Goal: Task Accomplishment & Management: Use online tool/utility

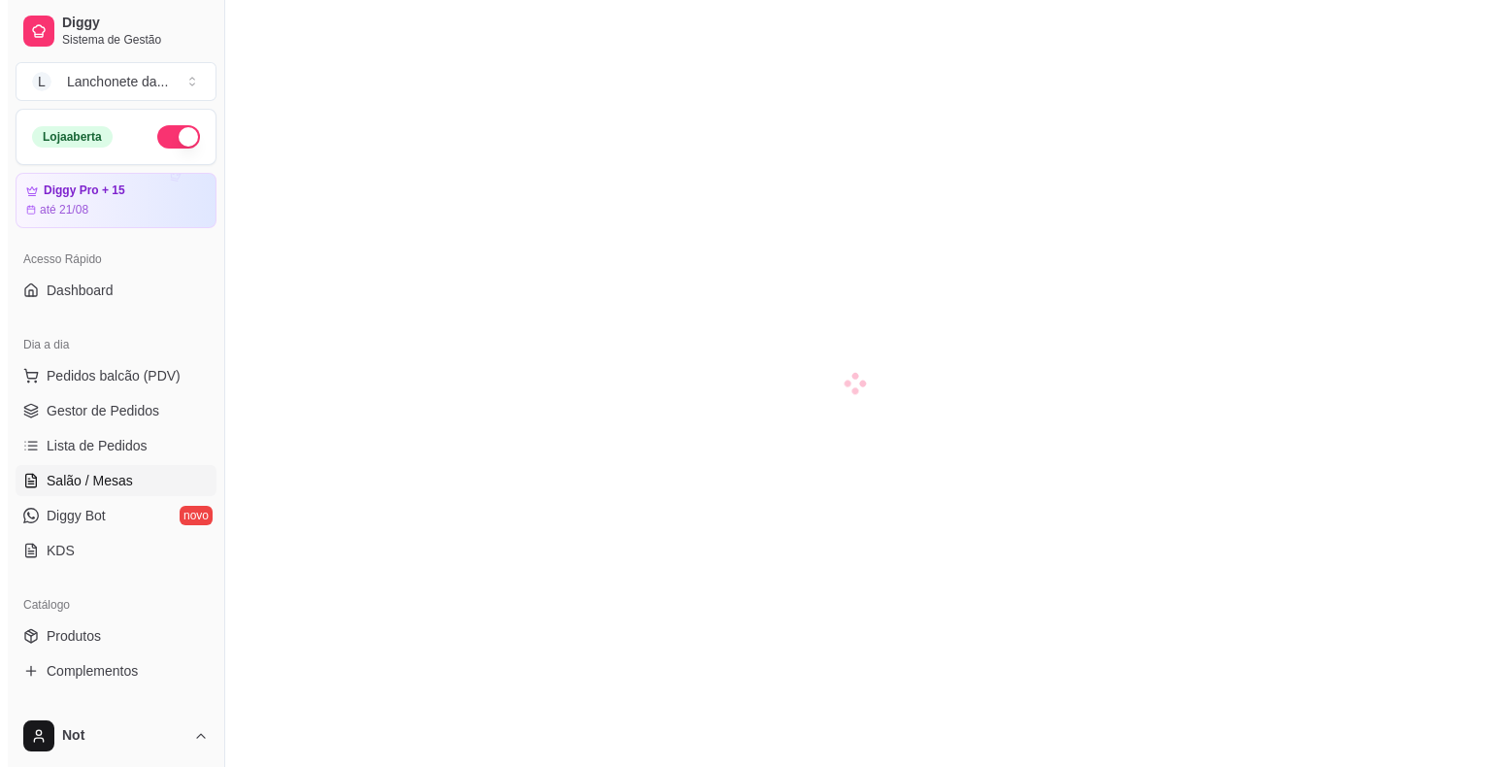
scroll to position [116, 0]
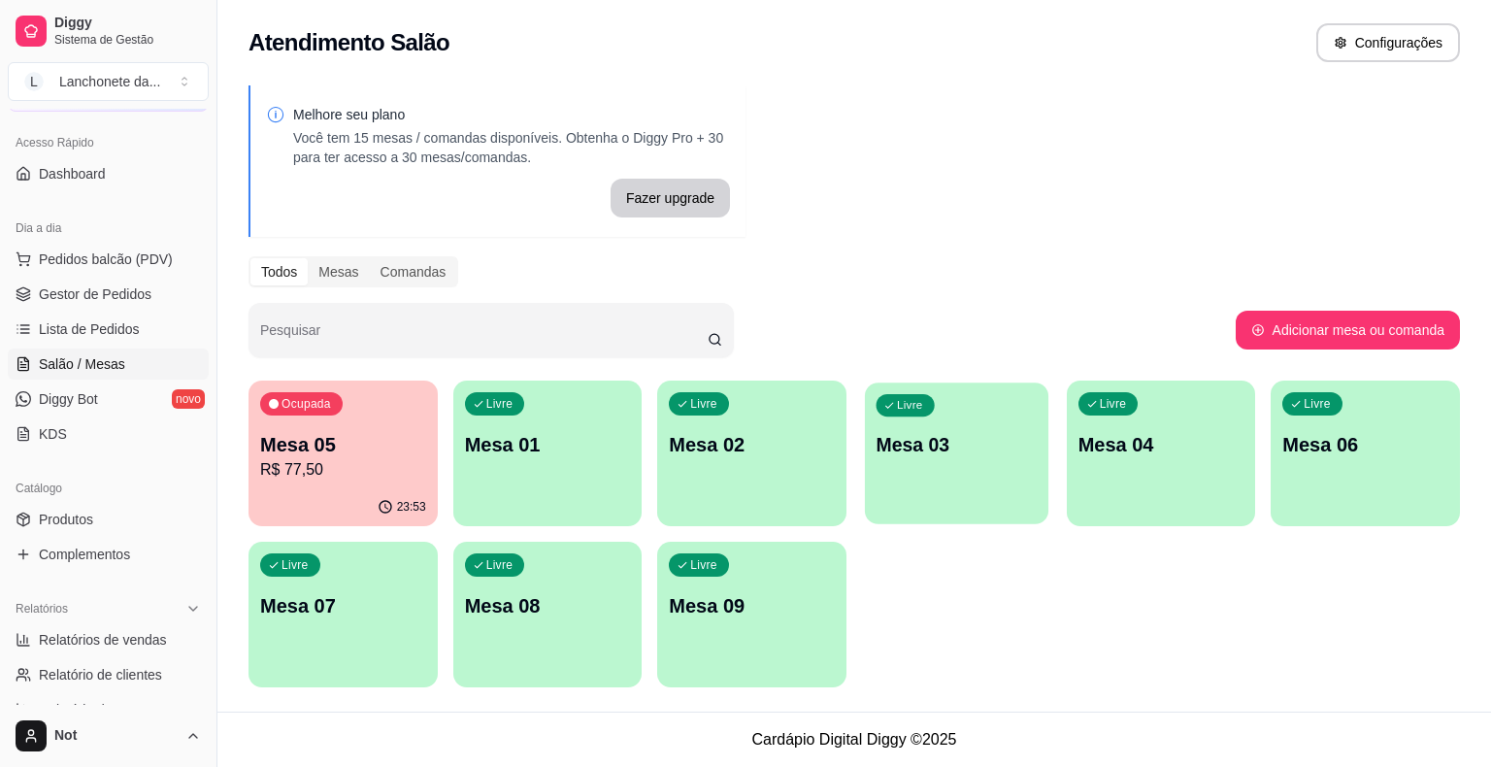
click at [982, 439] on p "Mesa 03" at bounding box center [957, 445] width 161 height 26
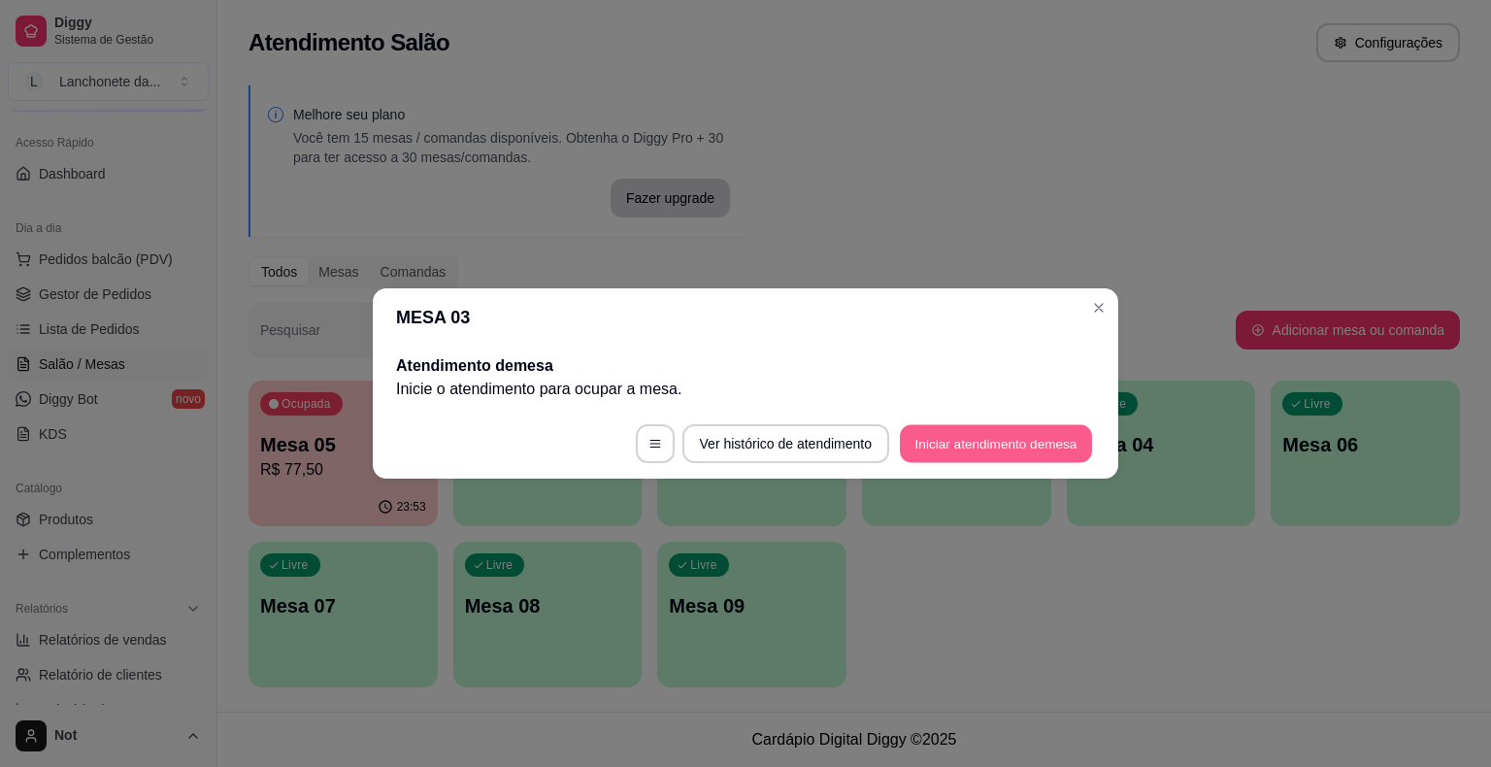
click at [963, 442] on button "Iniciar atendimento de mesa" at bounding box center [996, 444] width 192 height 38
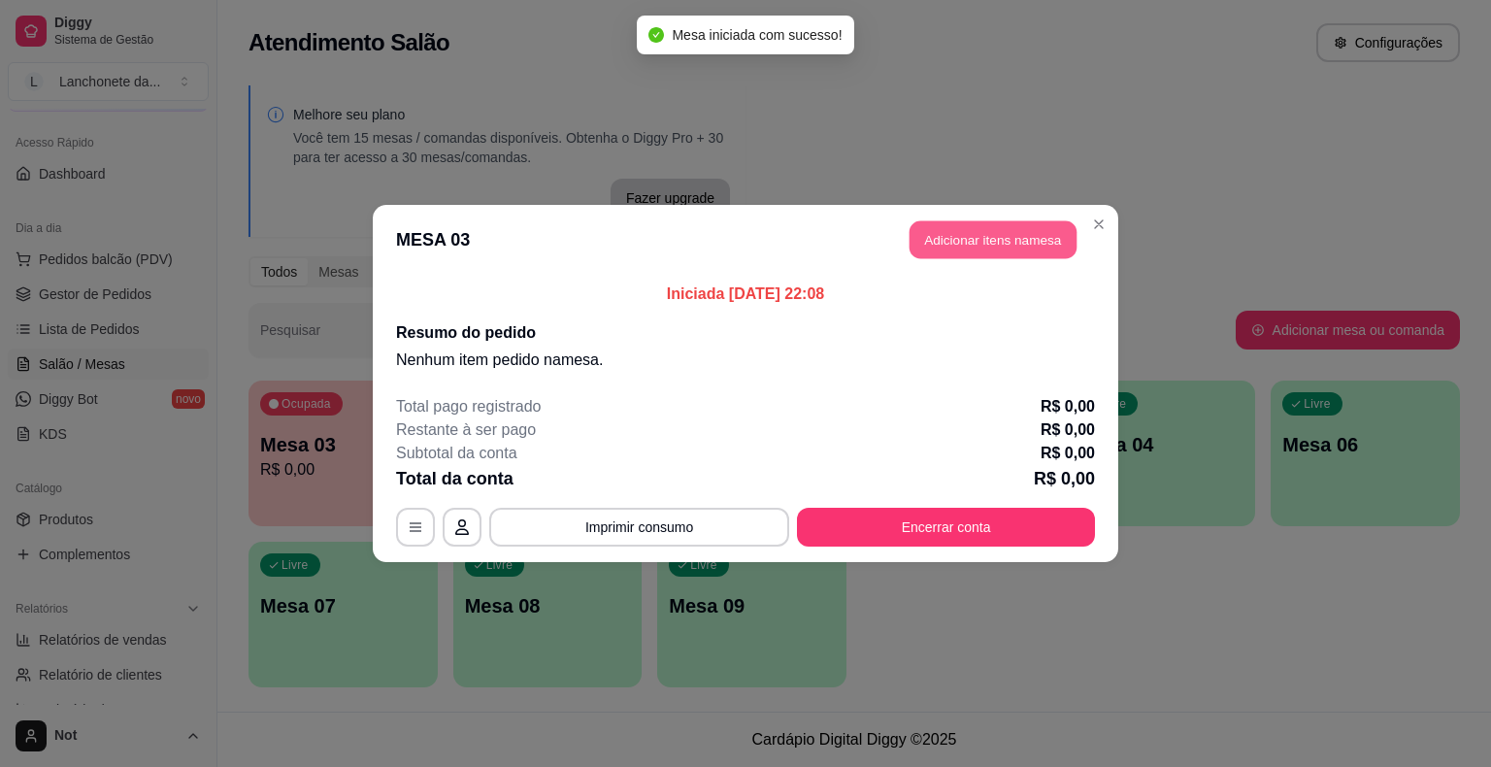
click at [988, 241] on button "Adicionar itens na mesa" at bounding box center [993, 240] width 167 height 38
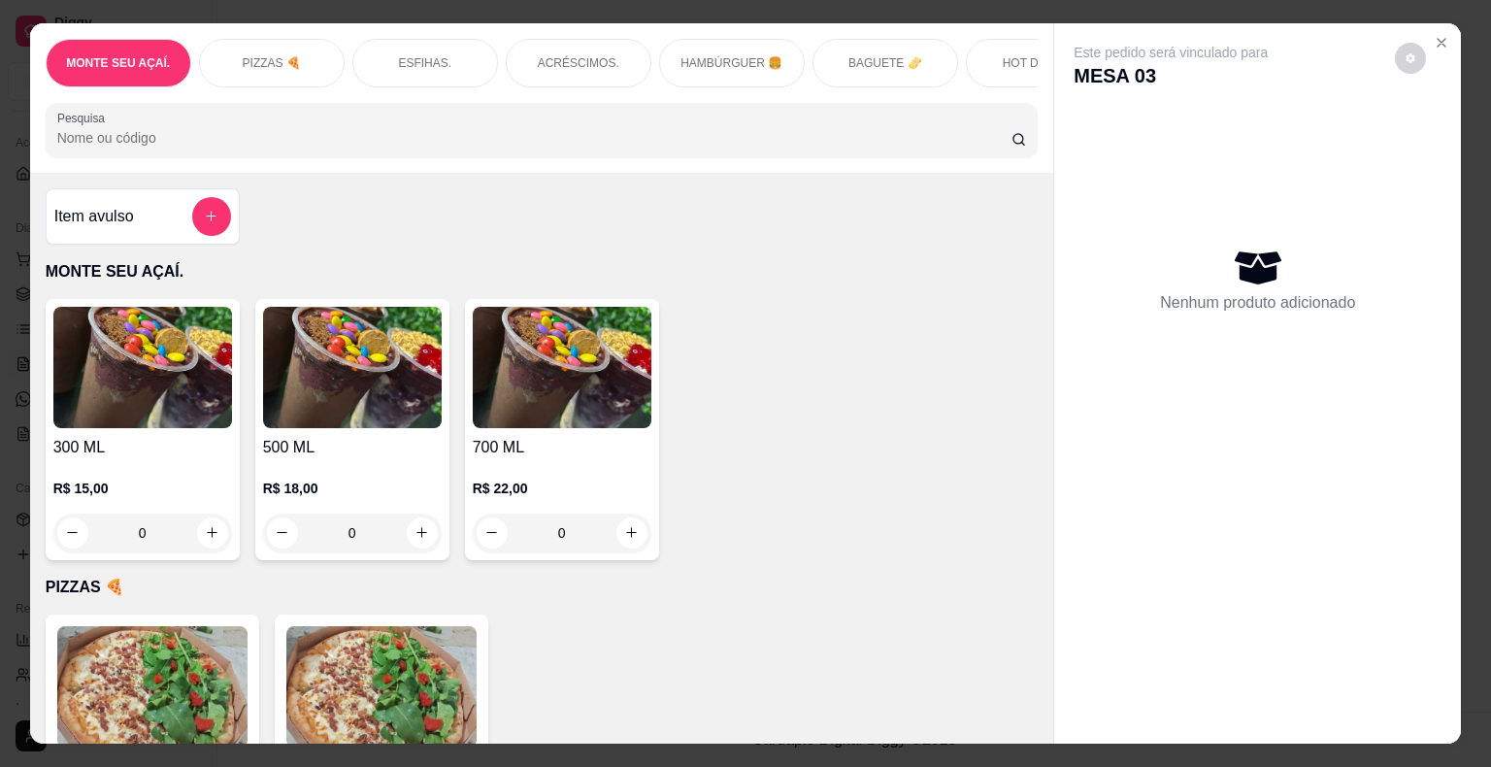
click at [778, 139] on input "Pesquisa" at bounding box center [534, 137] width 954 height 19
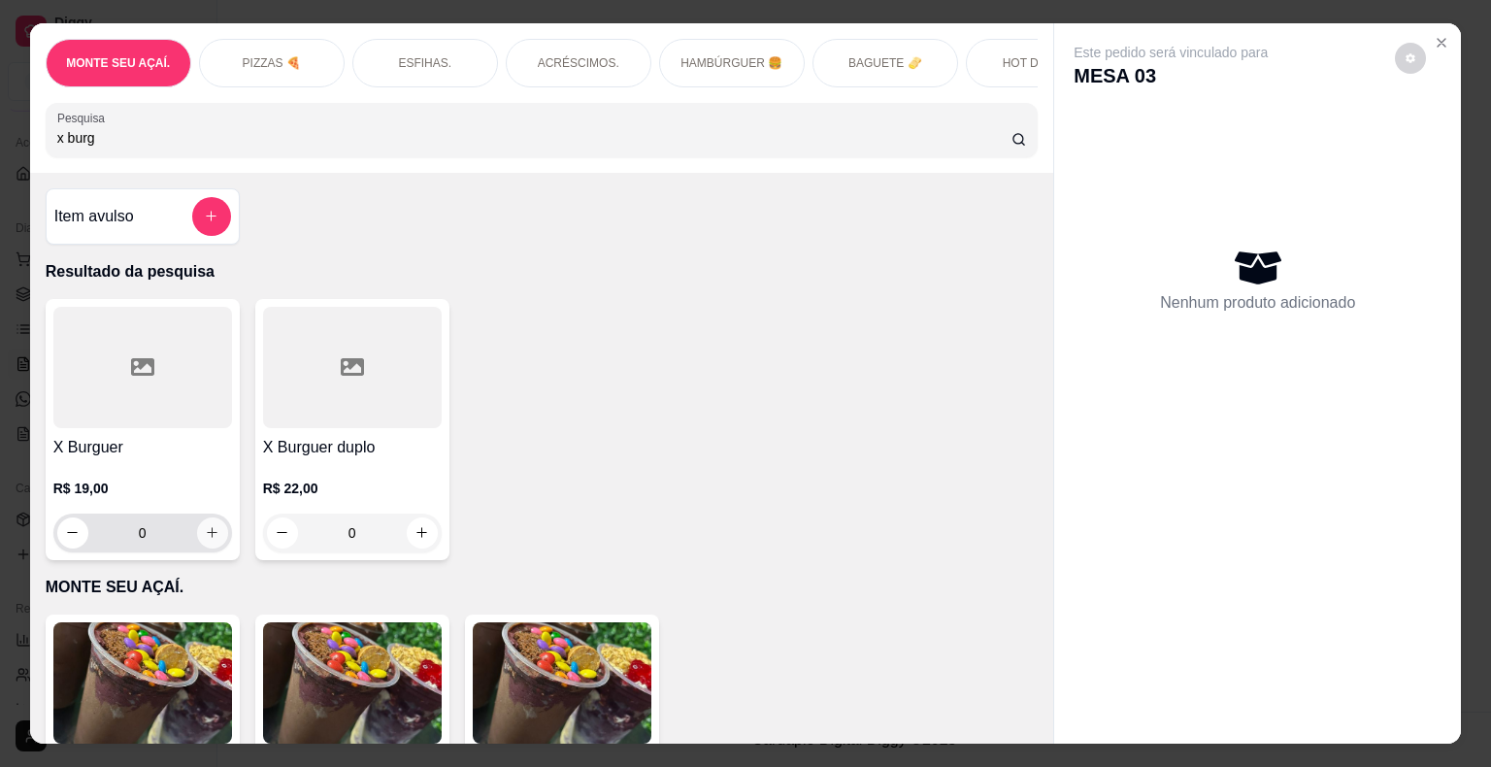
type input "x burg"
click at [215, 537] on button "increase-product-quantity" at bounding box center [212, 532] width 31 height 31
type input "1"
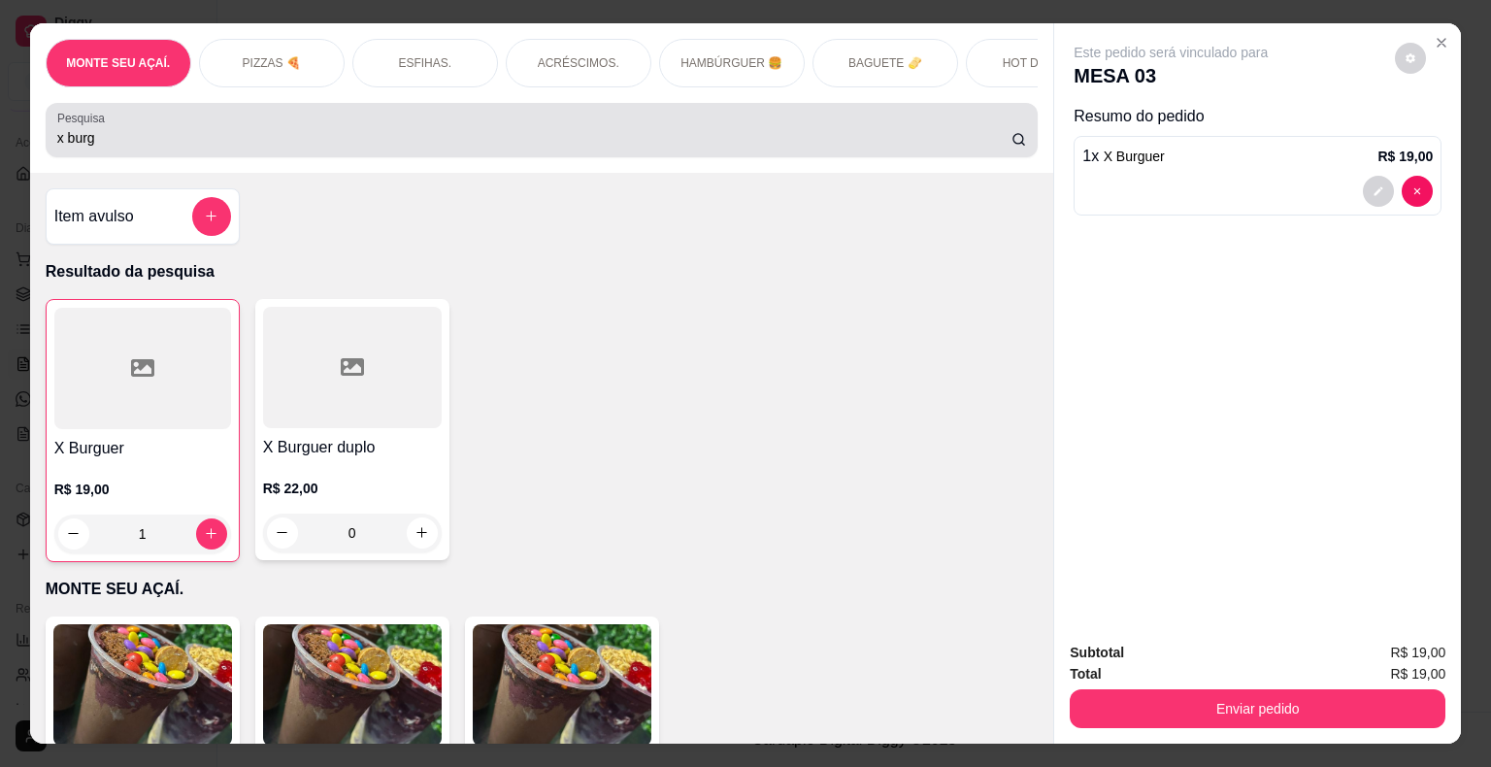
click at [237, 149] on div "x burg" at bounding box center [542, 130] width 970 height 39
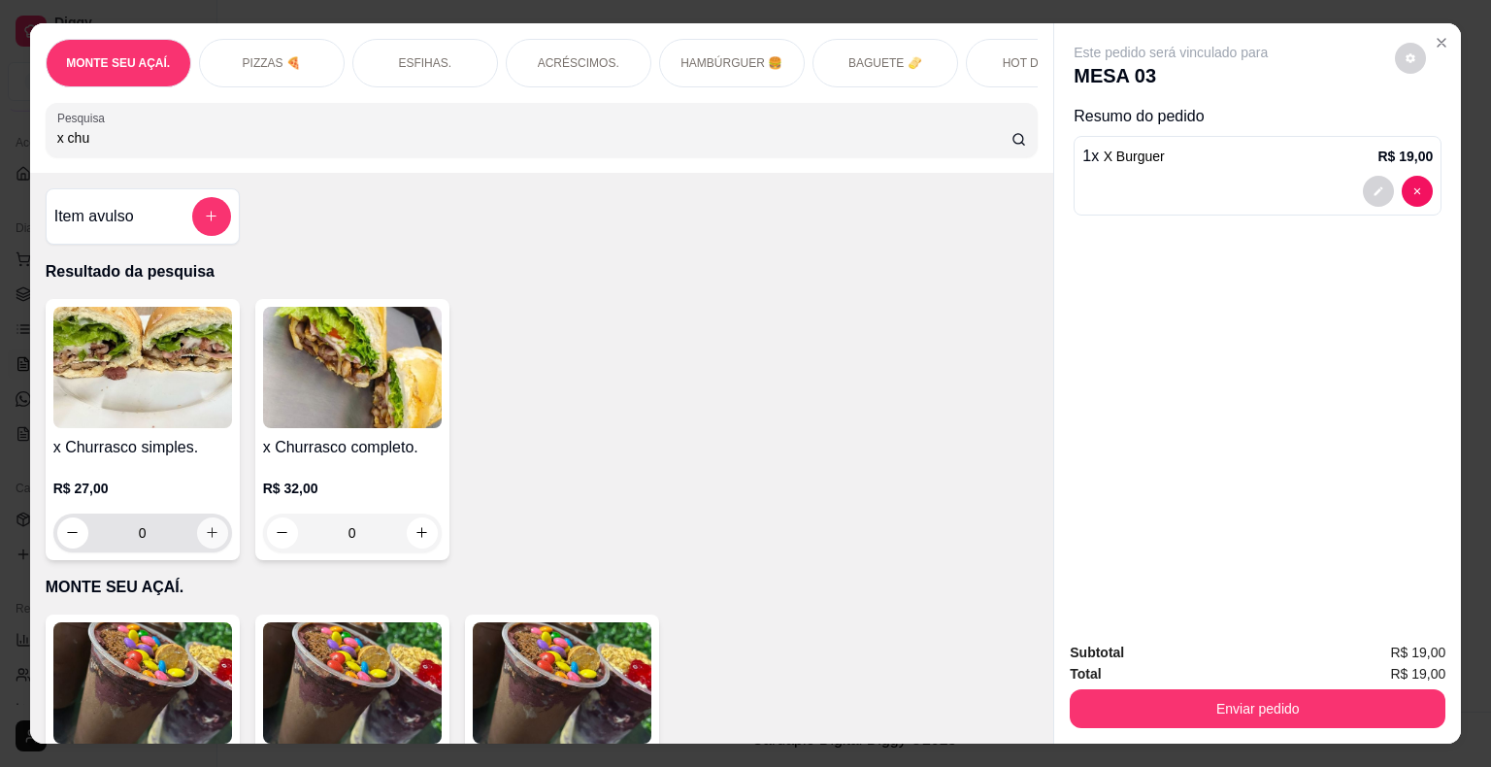
type input "x chu"
click at [197, 545] on button "increase-product-quantity" at bounding box center [212, 532] width 30 height 30
type input "1"
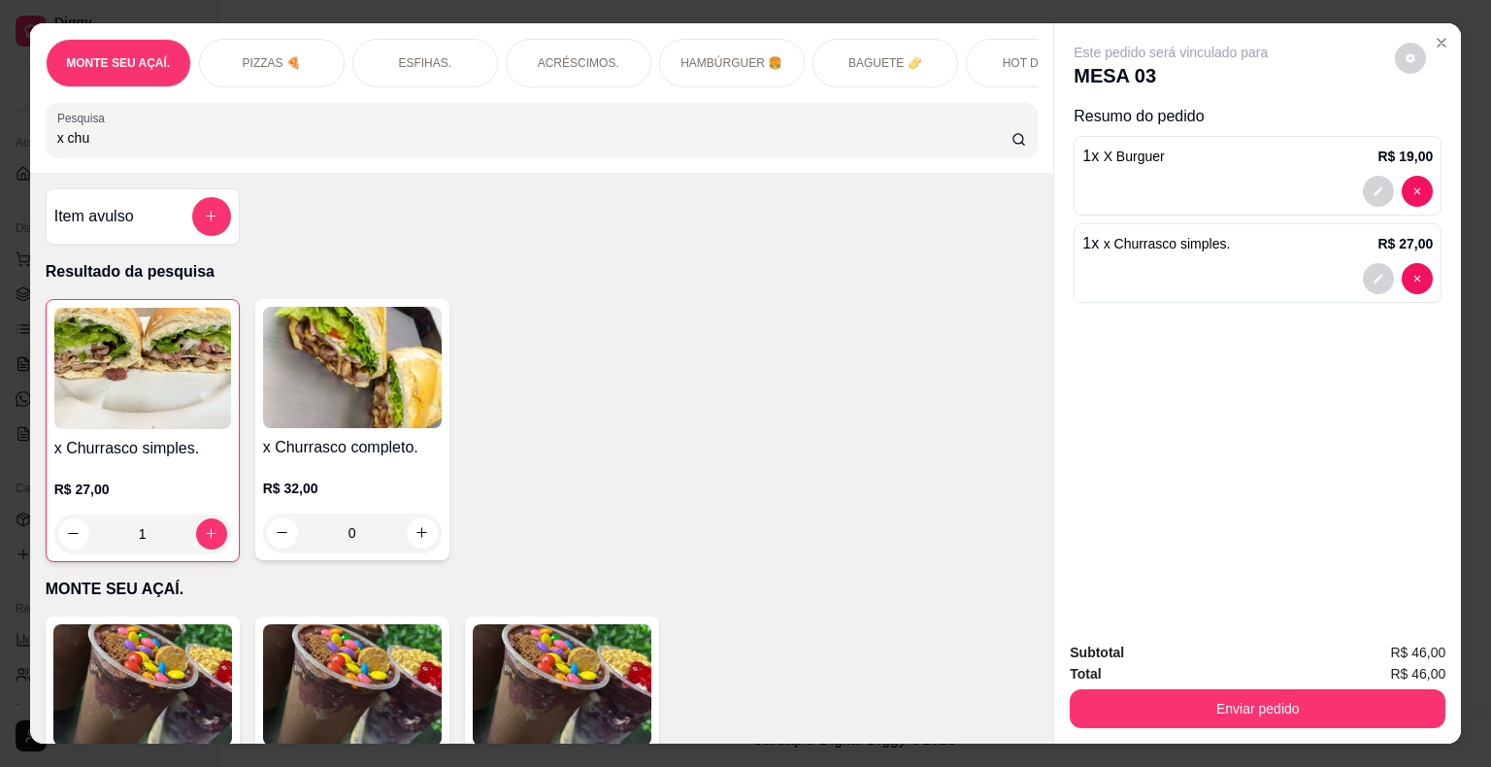
click at [237, 141] on input "x chu" at bounding box center [534, 137] width 954 height 19
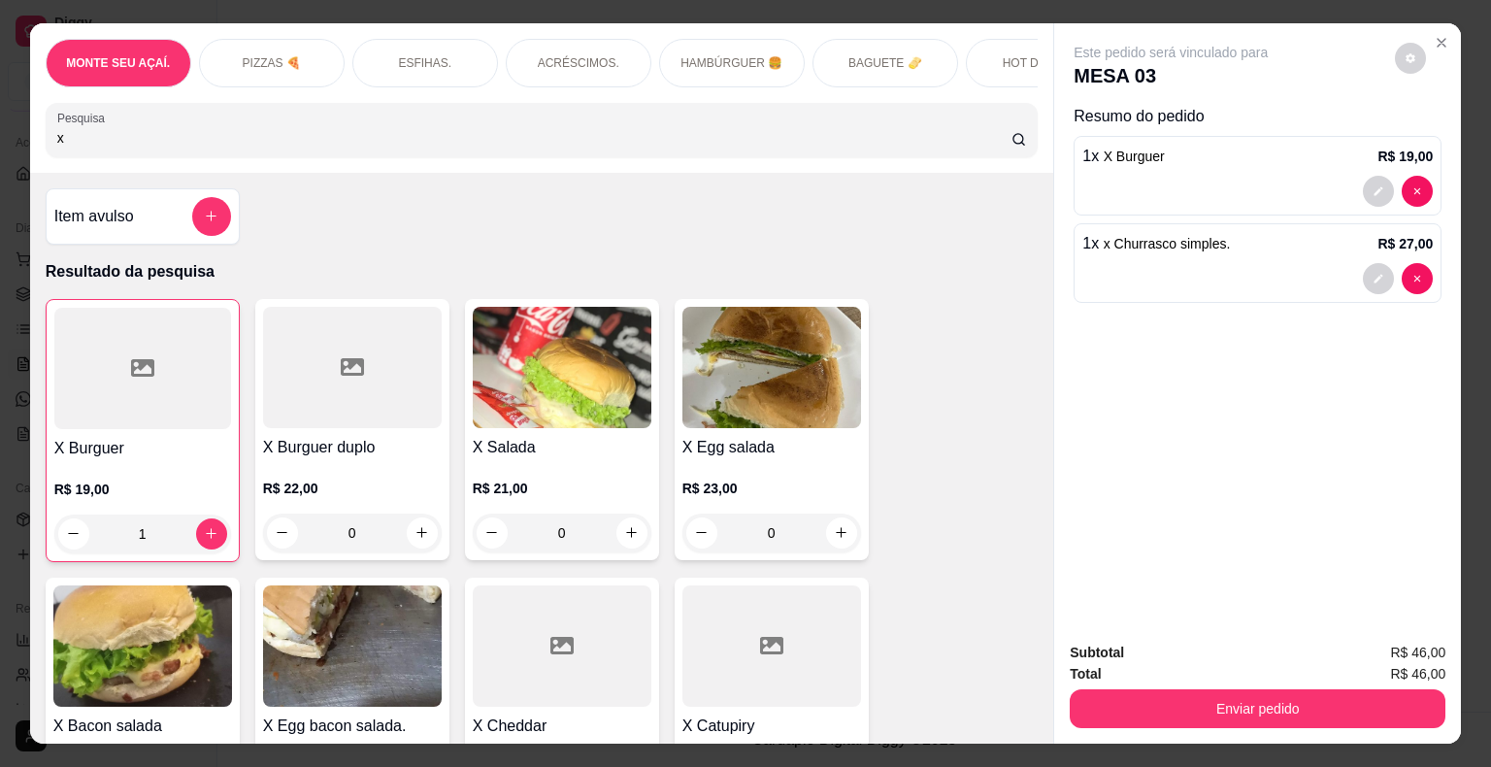
type input "x"
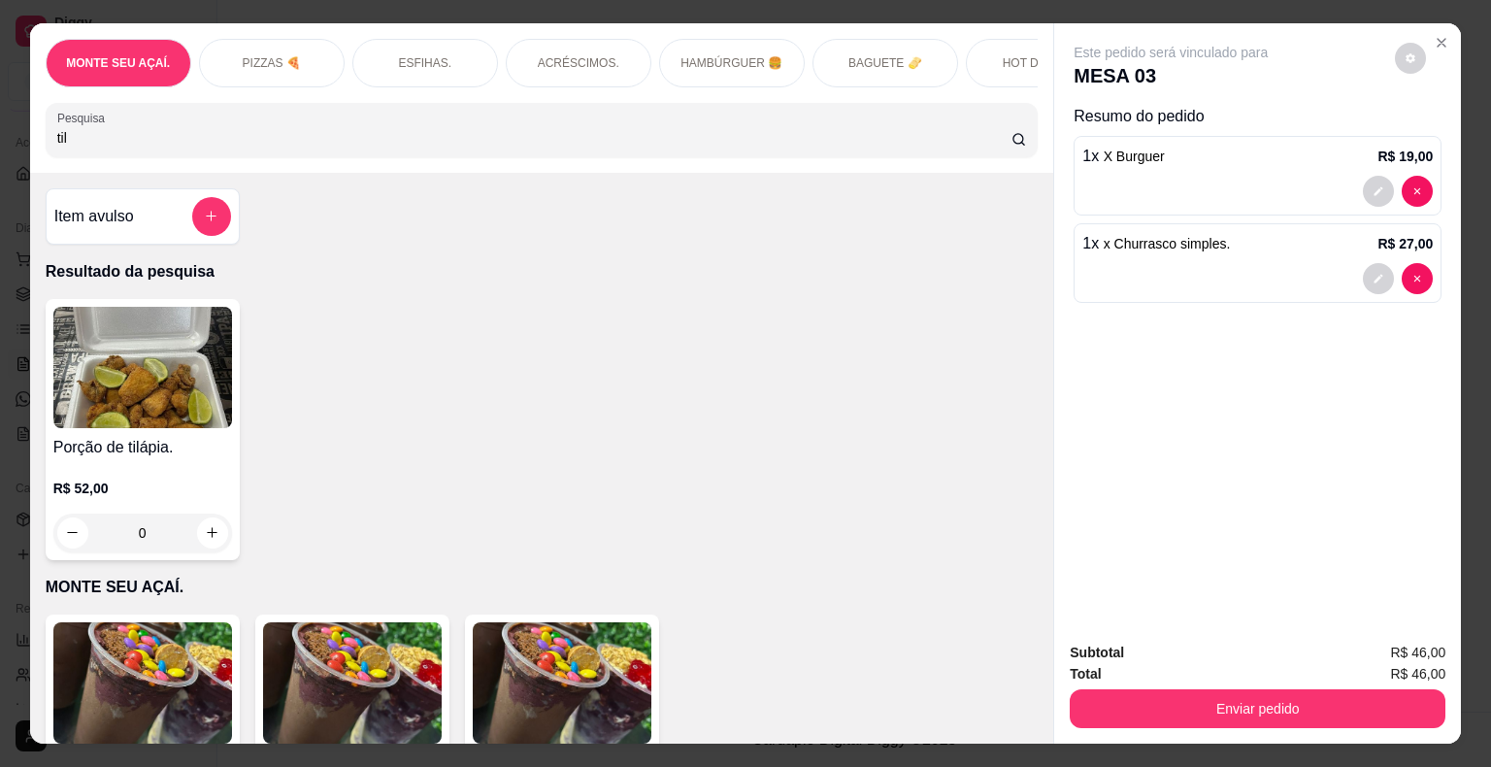
type input "til"
click at [202, 538] on div "0" at bounding box center [142, 532] width 179 height 39
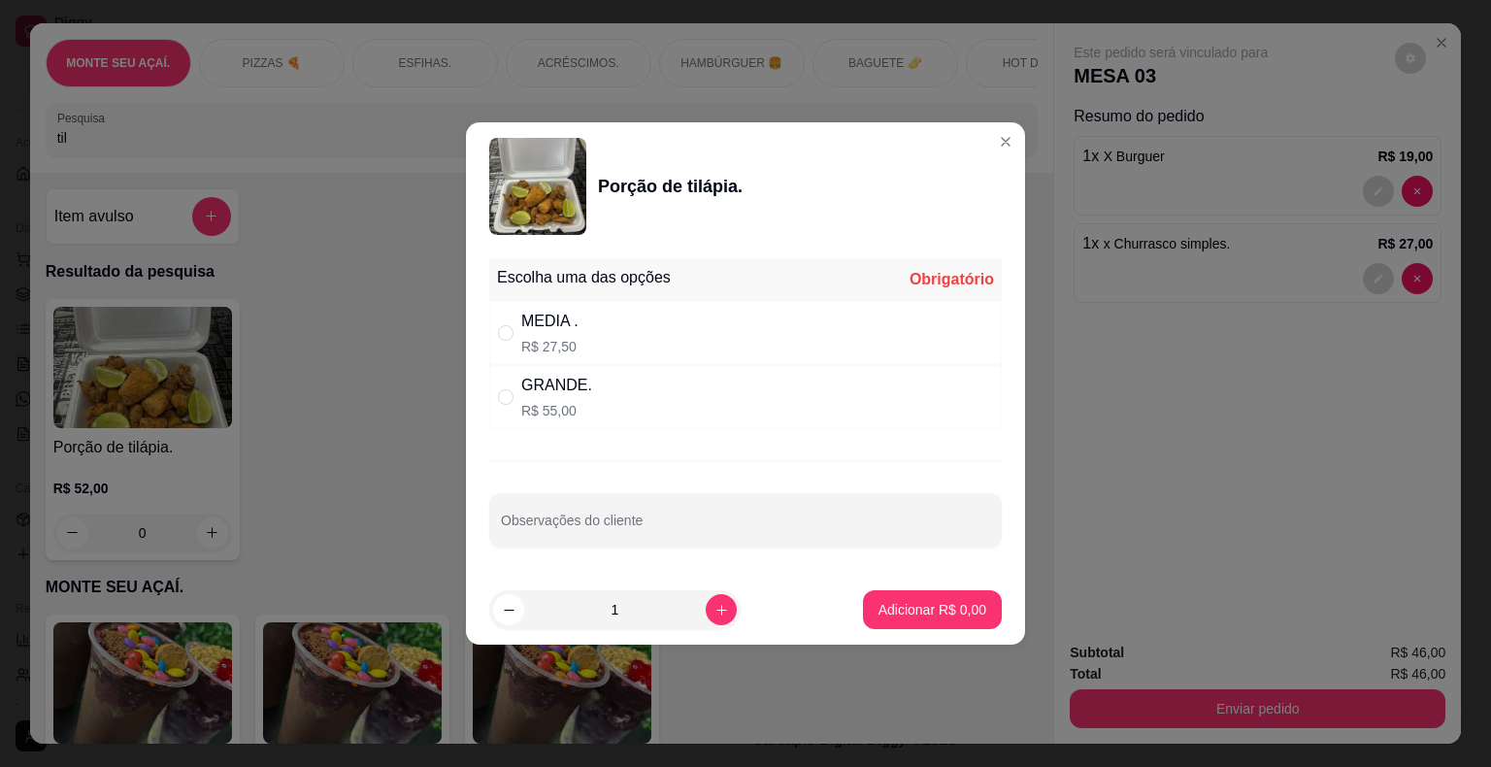
click at [513, 336] on input "" at bounding box center [506, 333] width 16 height 16
radio input "true"
click at [951, 617] on p "Adicionar R$ 27,50" at bounding box center [929, 609] width 113 height 18
type input "1"
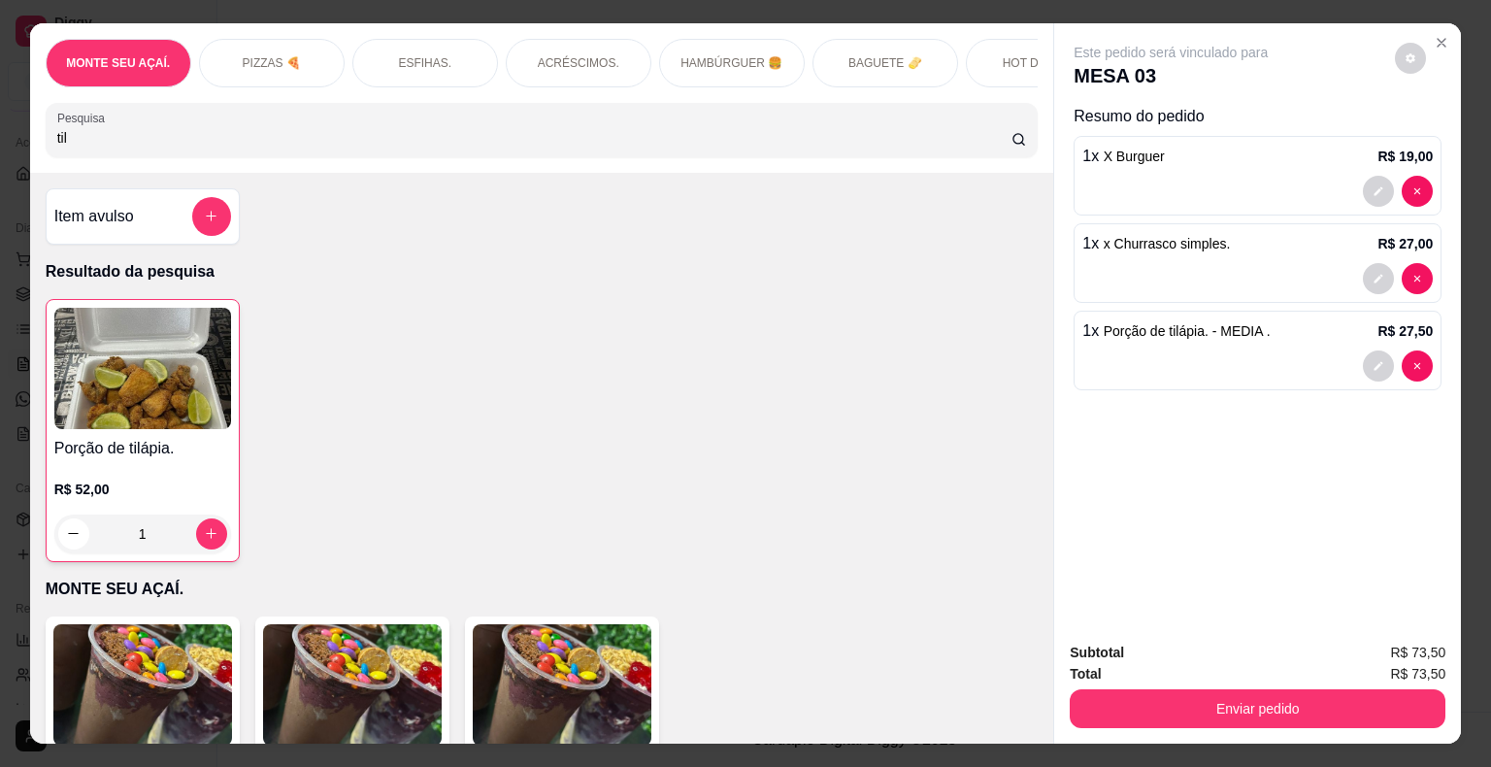
click at [334, 138] on input "til" at bounding box center [534, 137] width 954 height 19
type input "t"
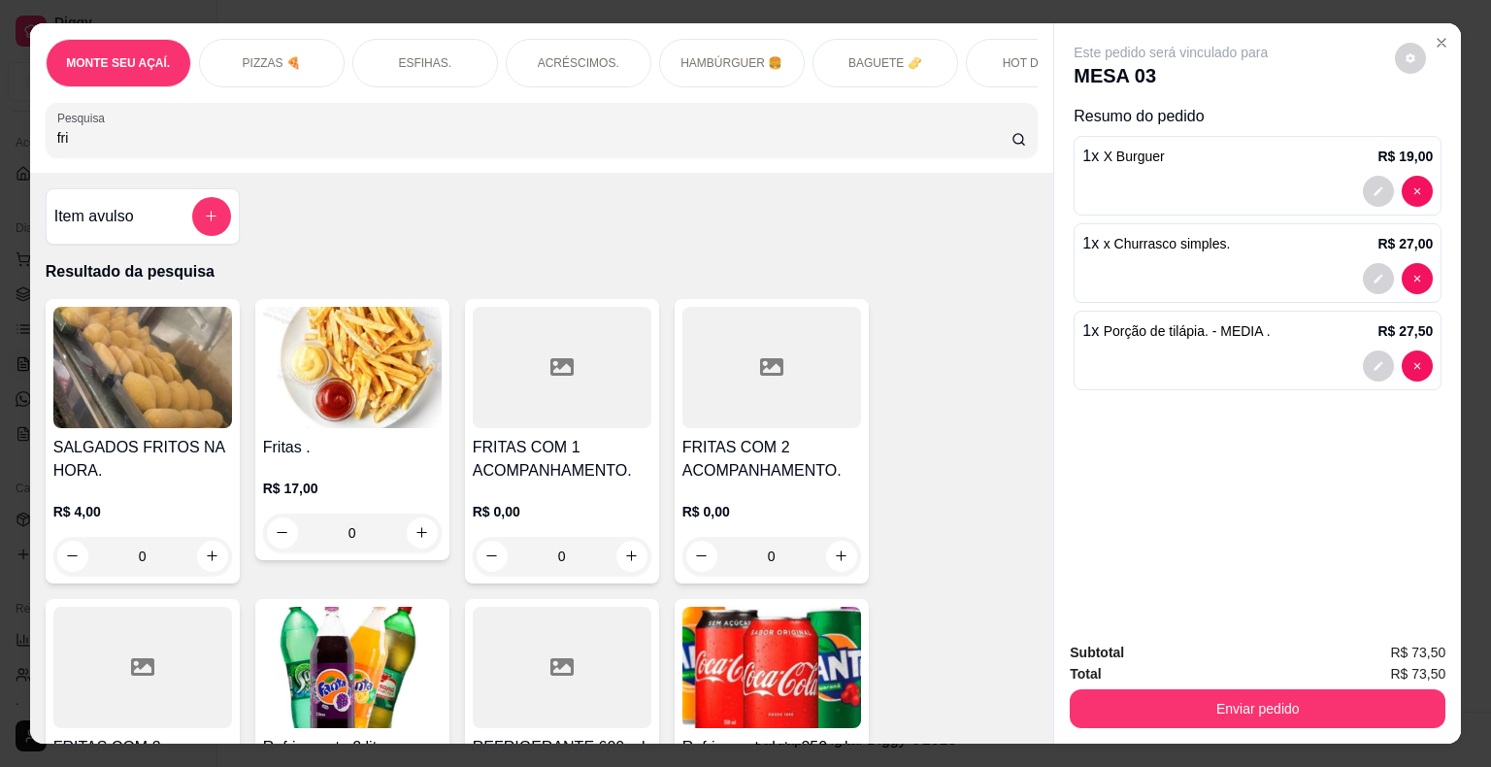
type input "fri"
click at [834, 561] on div "0" at bounding box center [771, 556] width 179 height 39
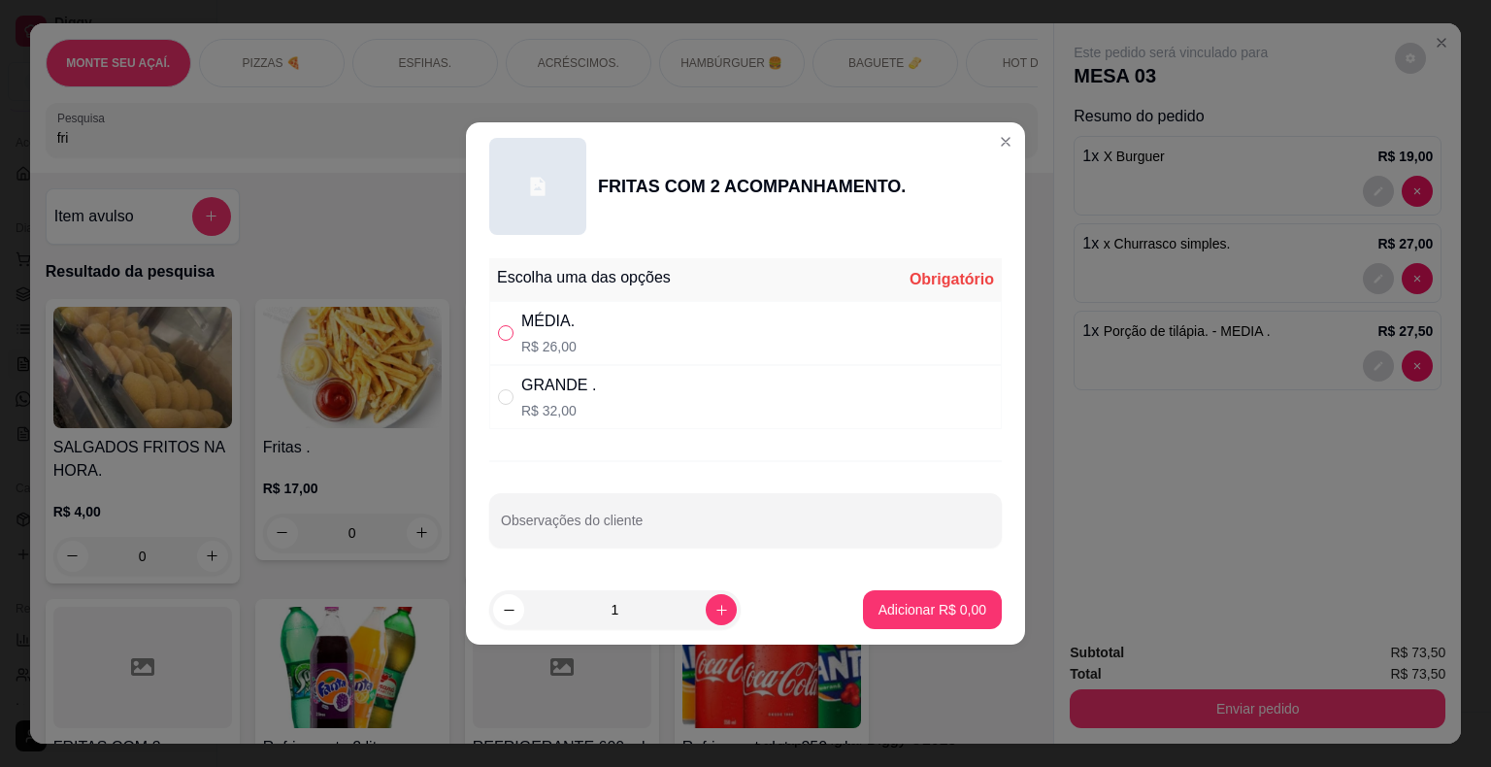
click at [498, 344] on label "" at bounding box center [506, 332] width 16 height 21
click at [498, 341] on input "" at bounding box center [506, 333] width 16 height 16
click at [508, 334] on input "" at bounding box center [506, 333] width 16 height 16
radio input "true"
click at [927, 600] on p "Adicionar R$ 26,00" at bounding box center [929, 609] width 113 height 18
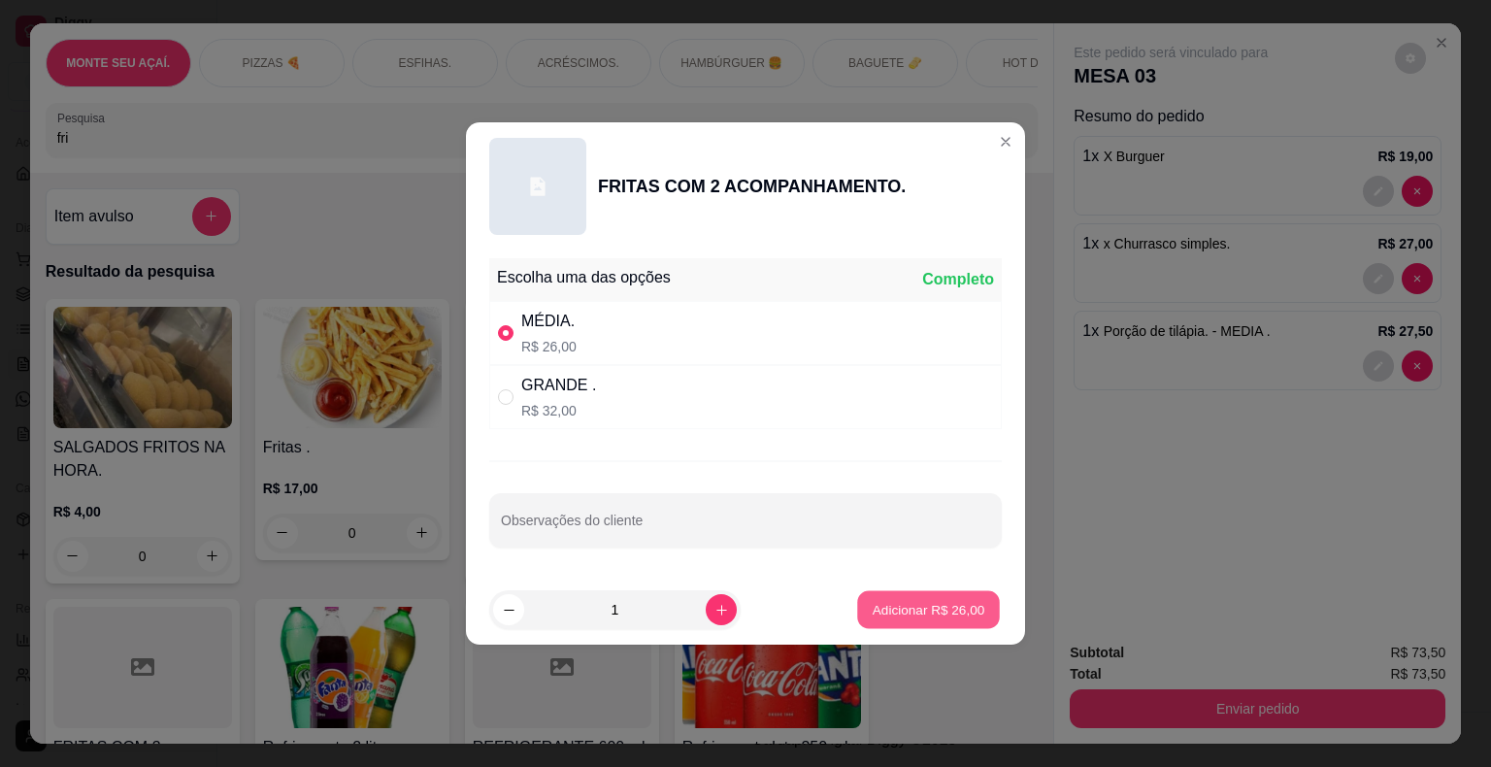
type input "1"
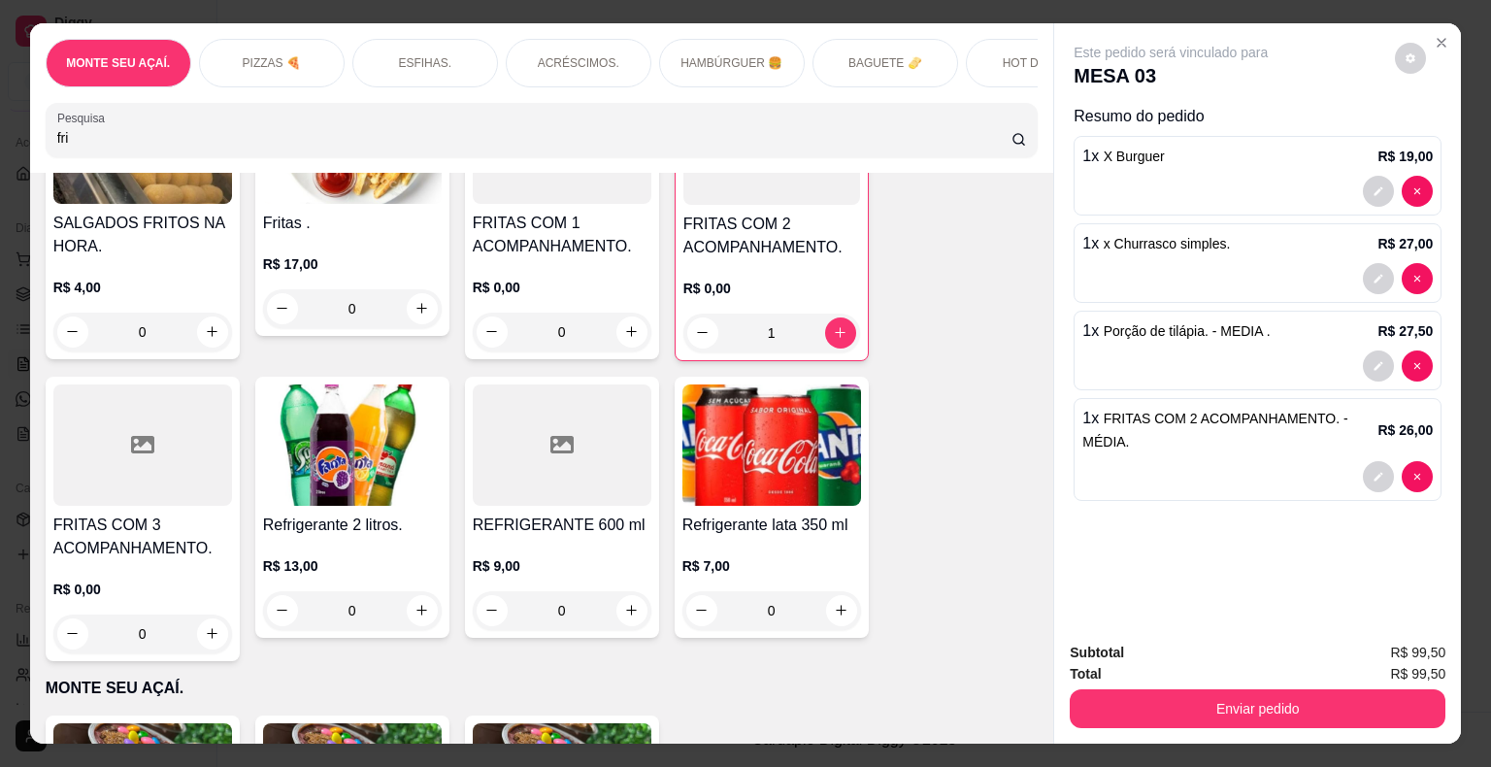
scroll to position [252, 0]
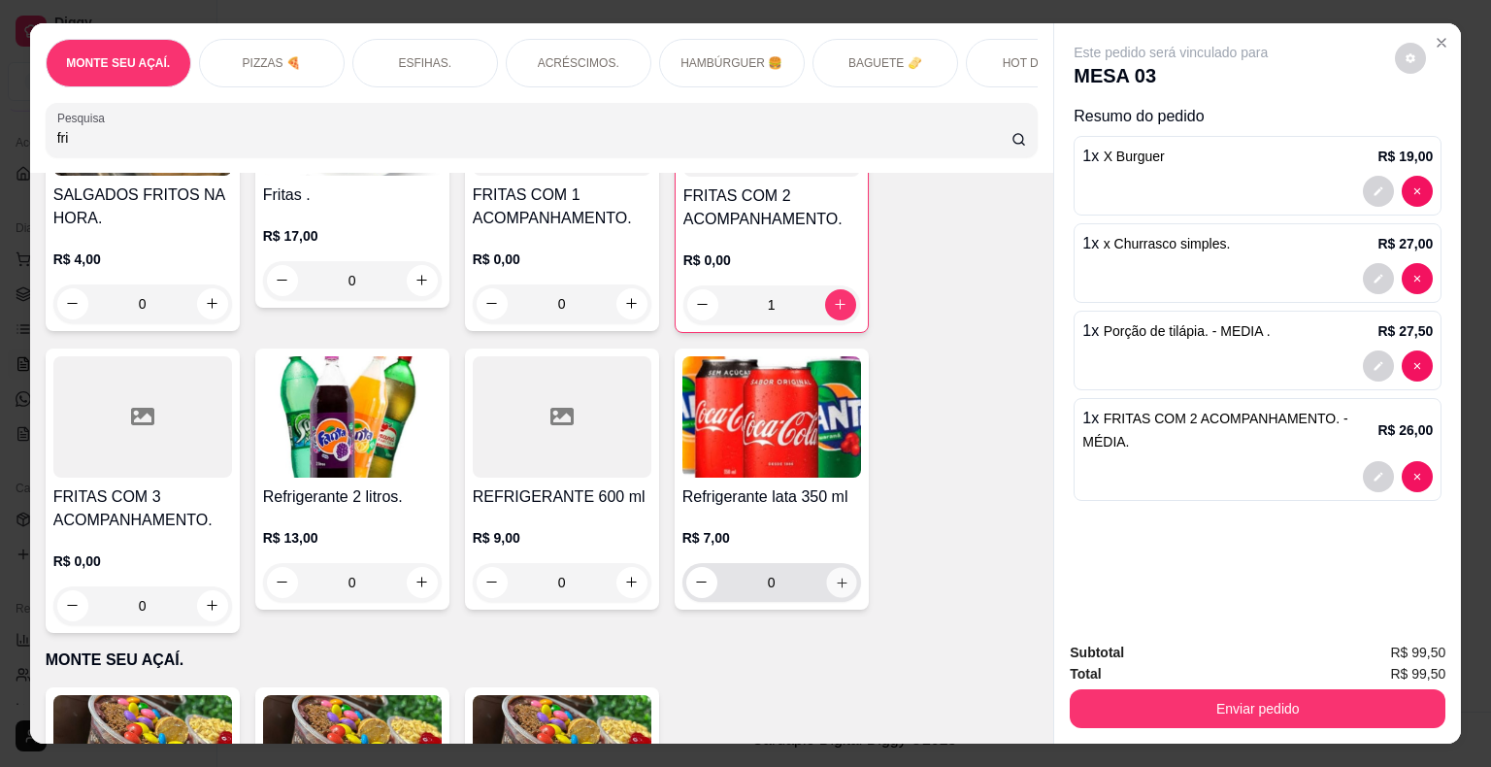
click at [834, 589] on icon "increase-product-quantity" at bounding box center [841, 582] width 15 height 15
type input "1"
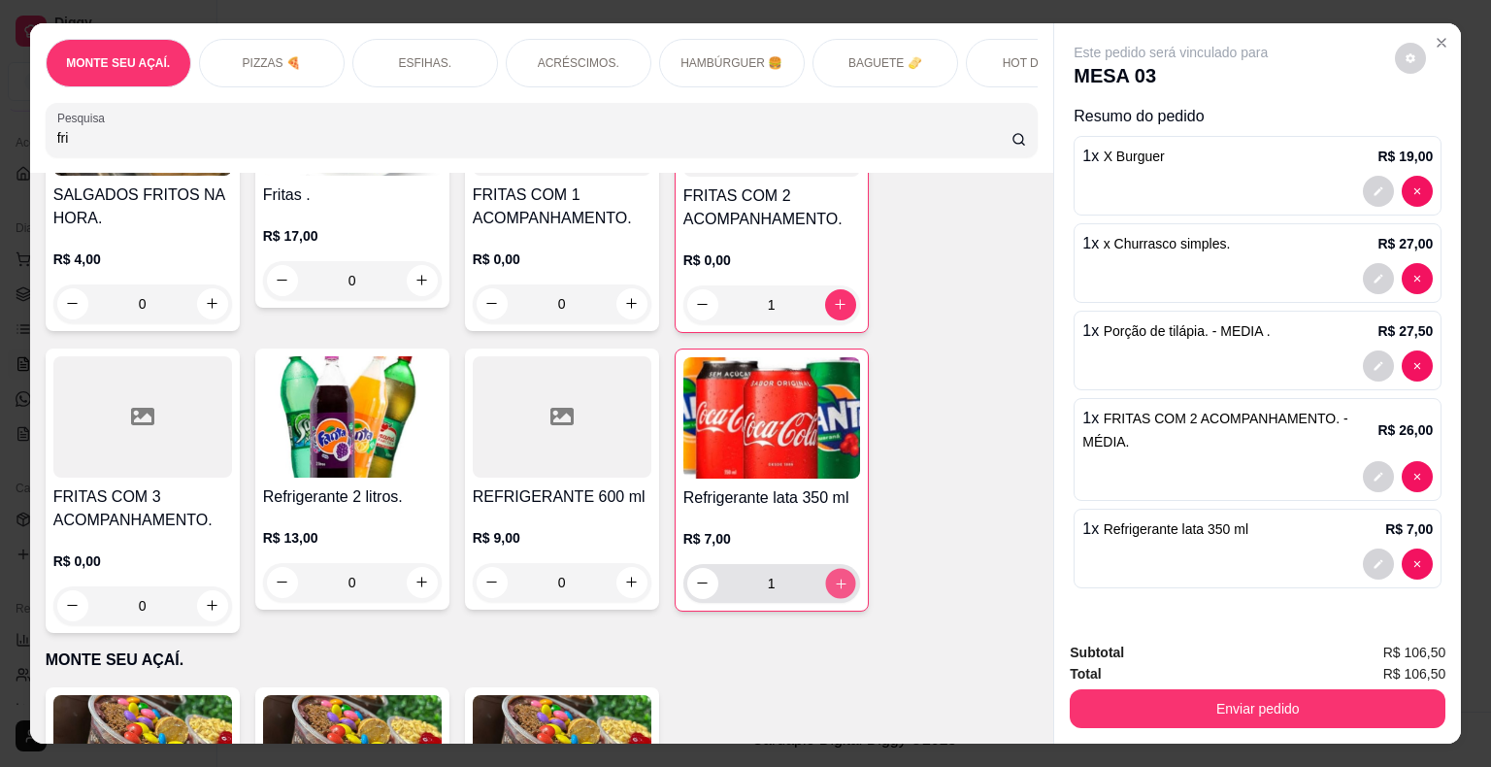
click at [833, 589] on icon "increase-product-quantity" at bounding box center [840, 583] width 15 height 15
type input "2"
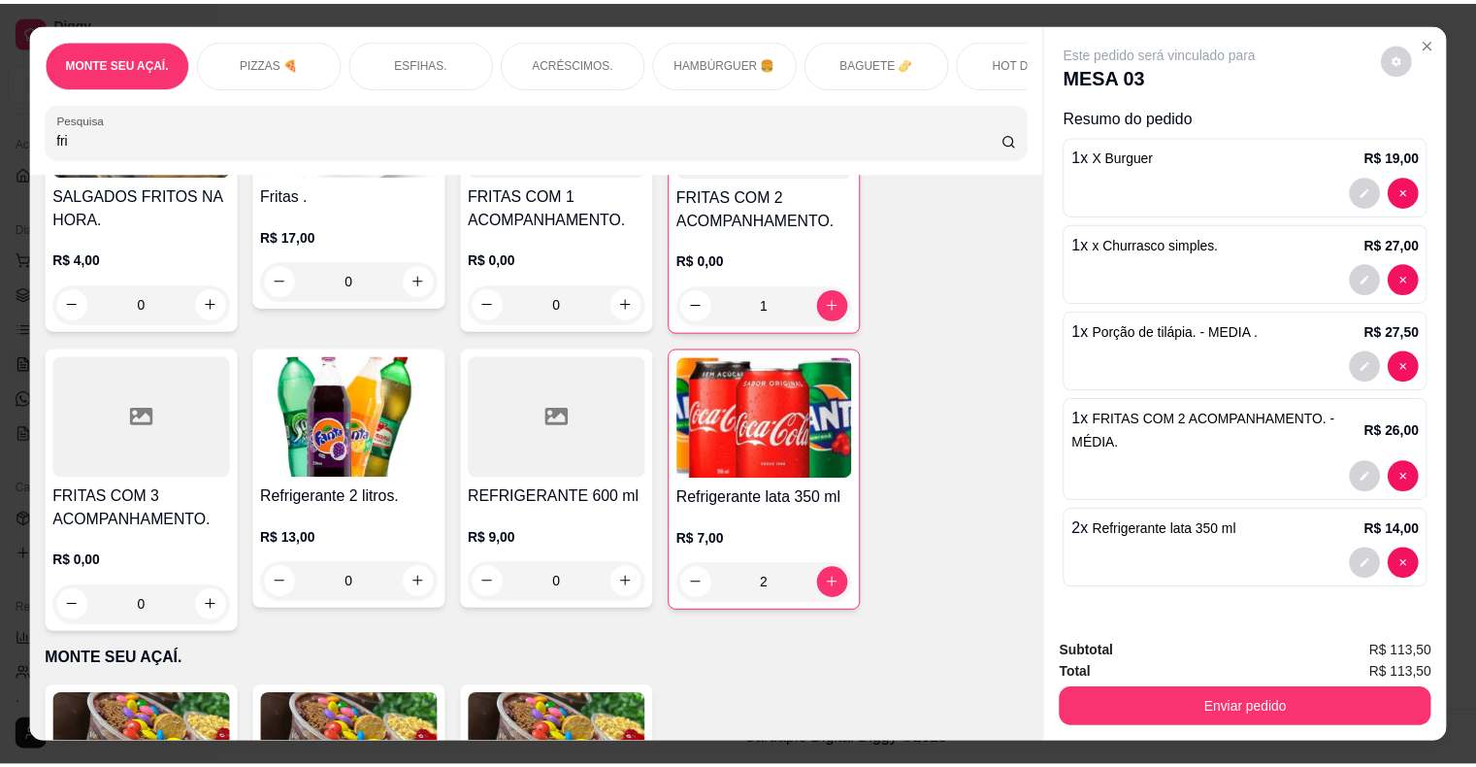
scroll to position [0, 0]
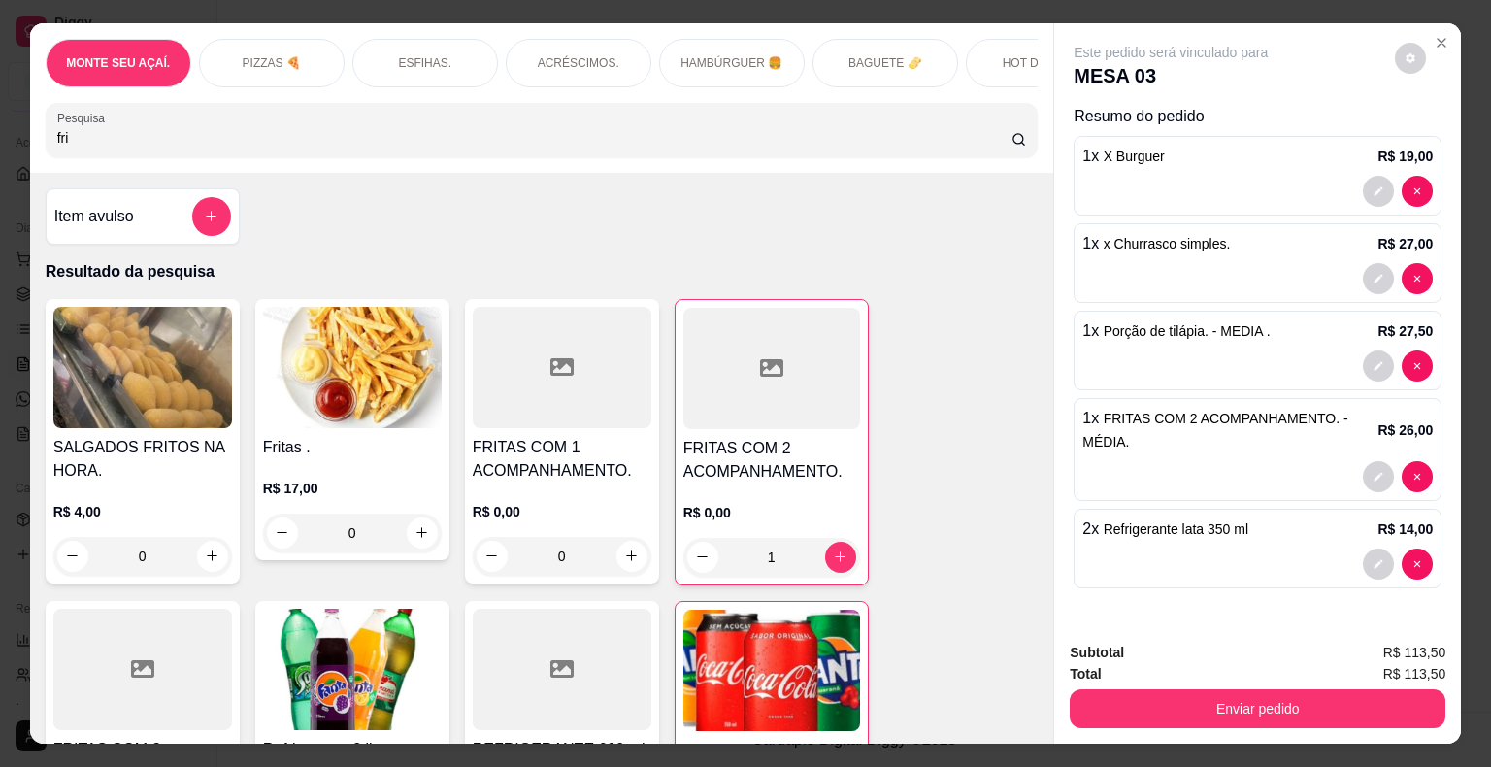
click at [366, 137] on input "fri" at bounding box center [534, 137] width 954 height 19
type input "f"
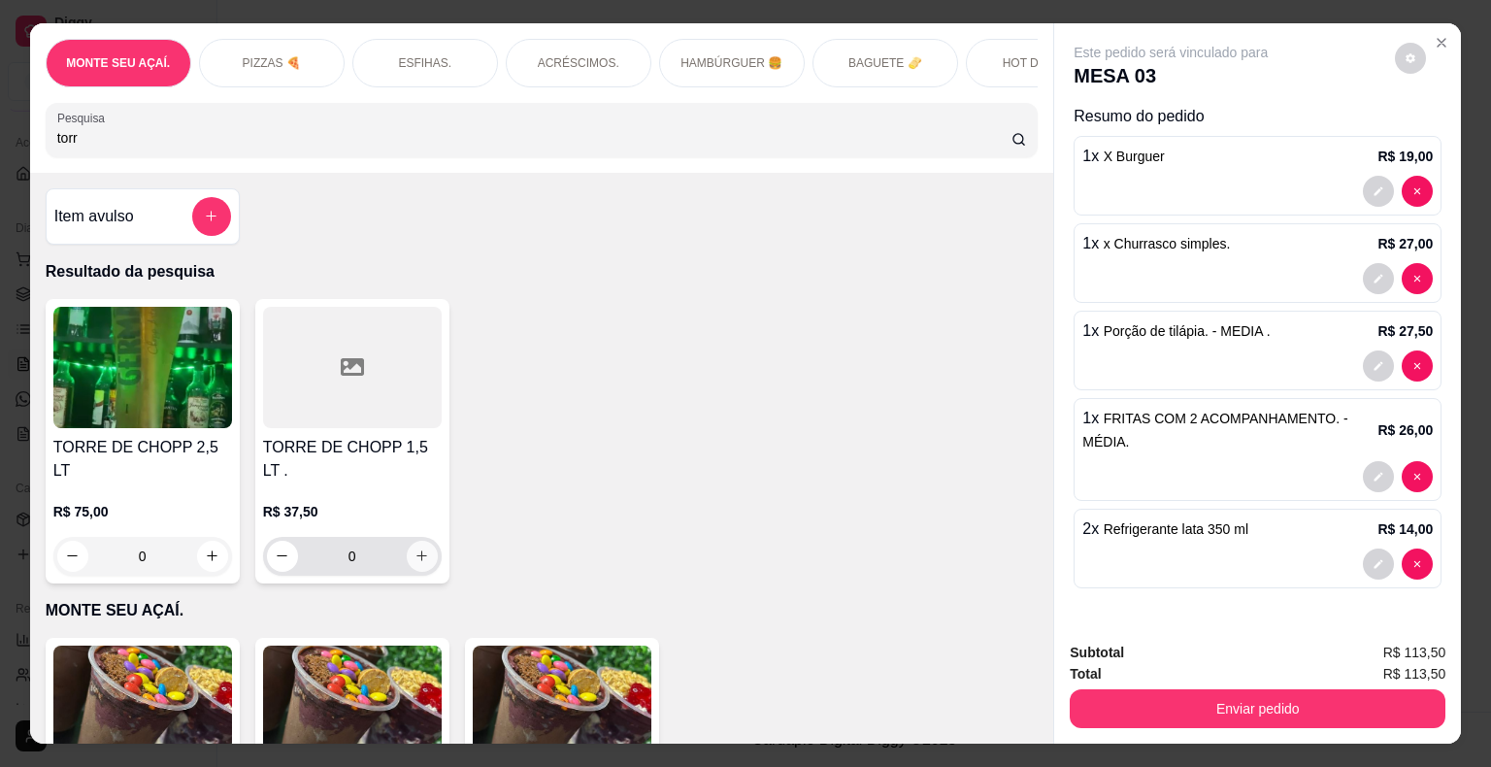
type input "torr"
click at [415, 548] on icon "increase-product-quantity" at bounding box center [421, 555] width 15 height 15
type input "1"
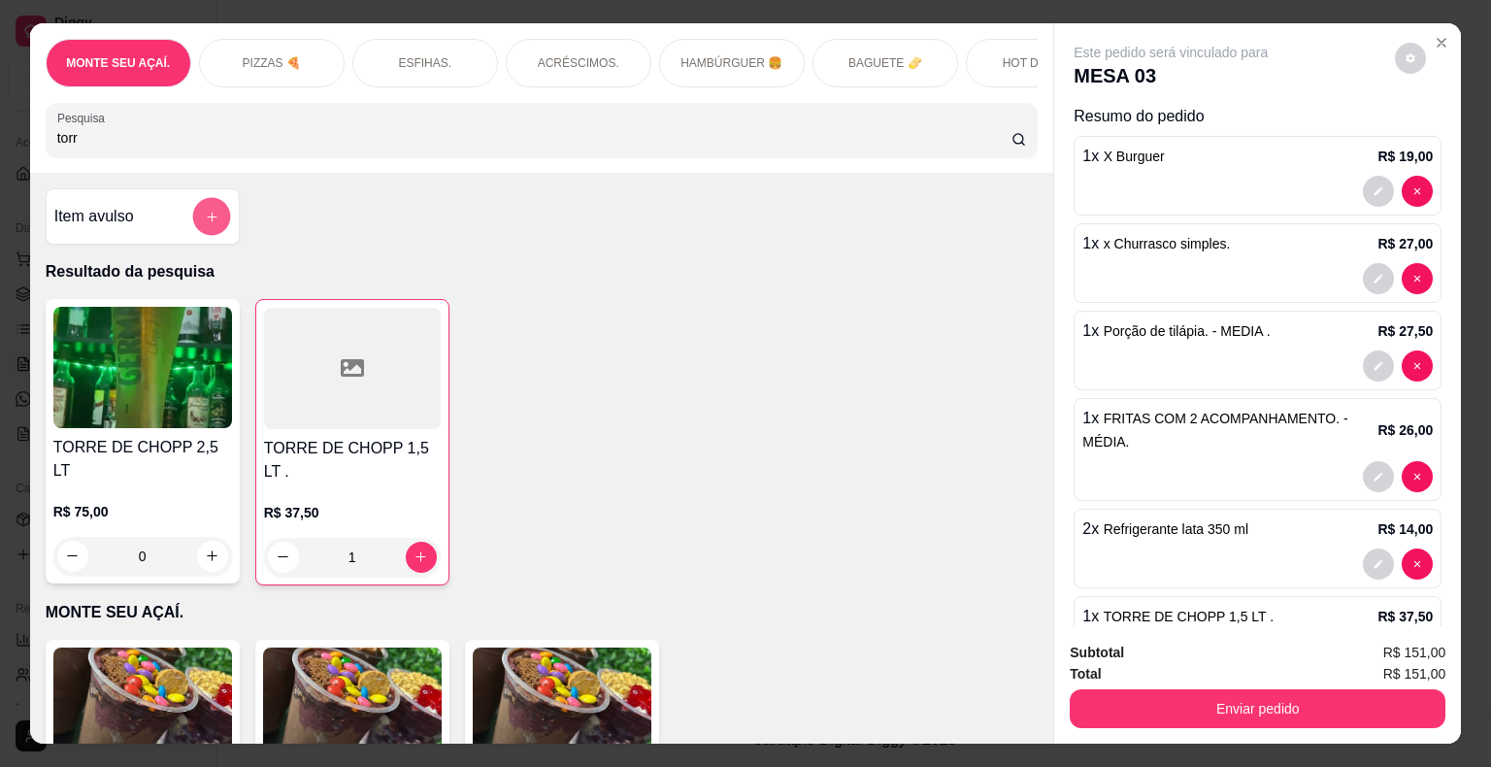
click at [204, 218] on icon "add-separate-item" at bounding box center [211, 216] width 15 height 15
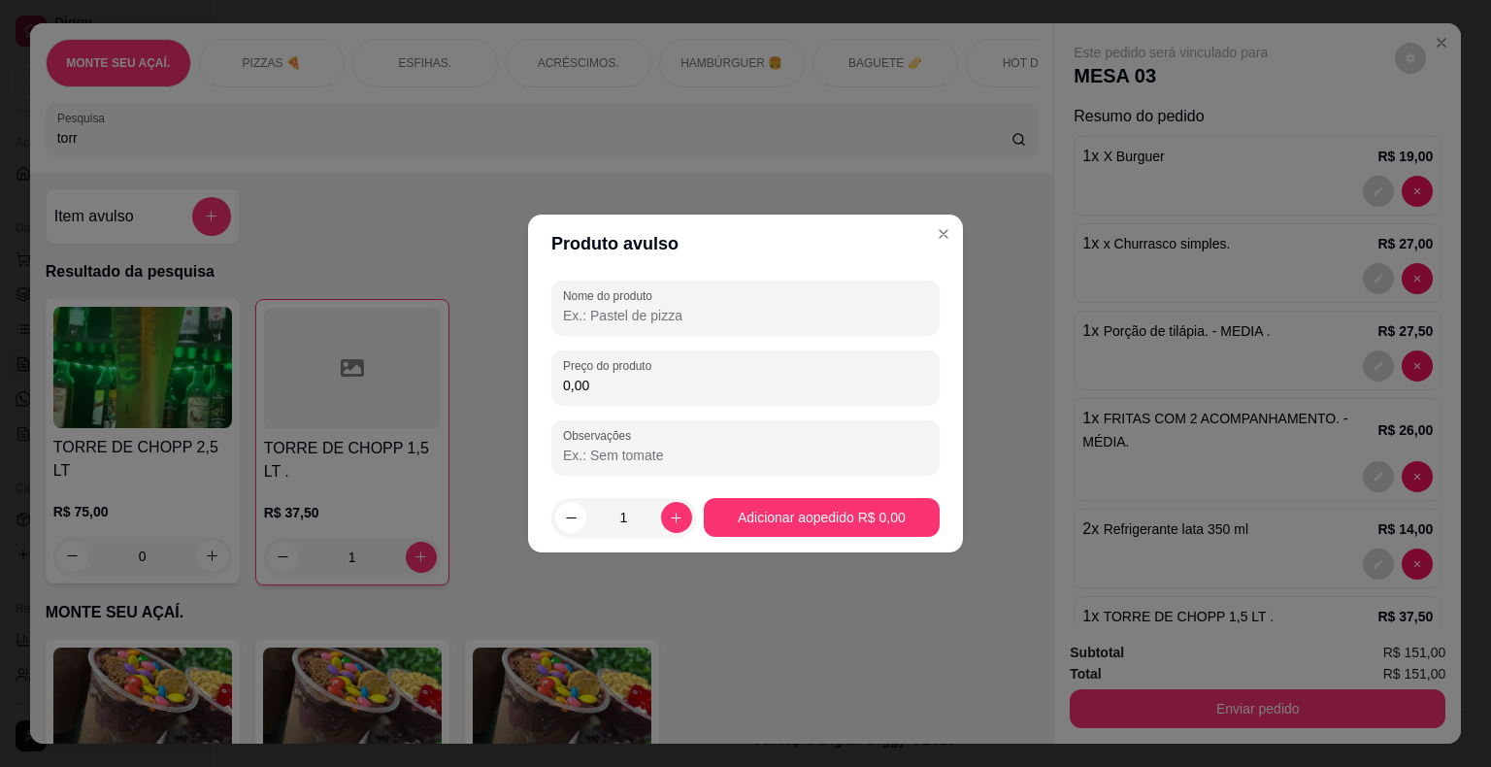
click at [594, 314] on input "Nome do produto" at bounding box center [745, 315] width 365 height 19
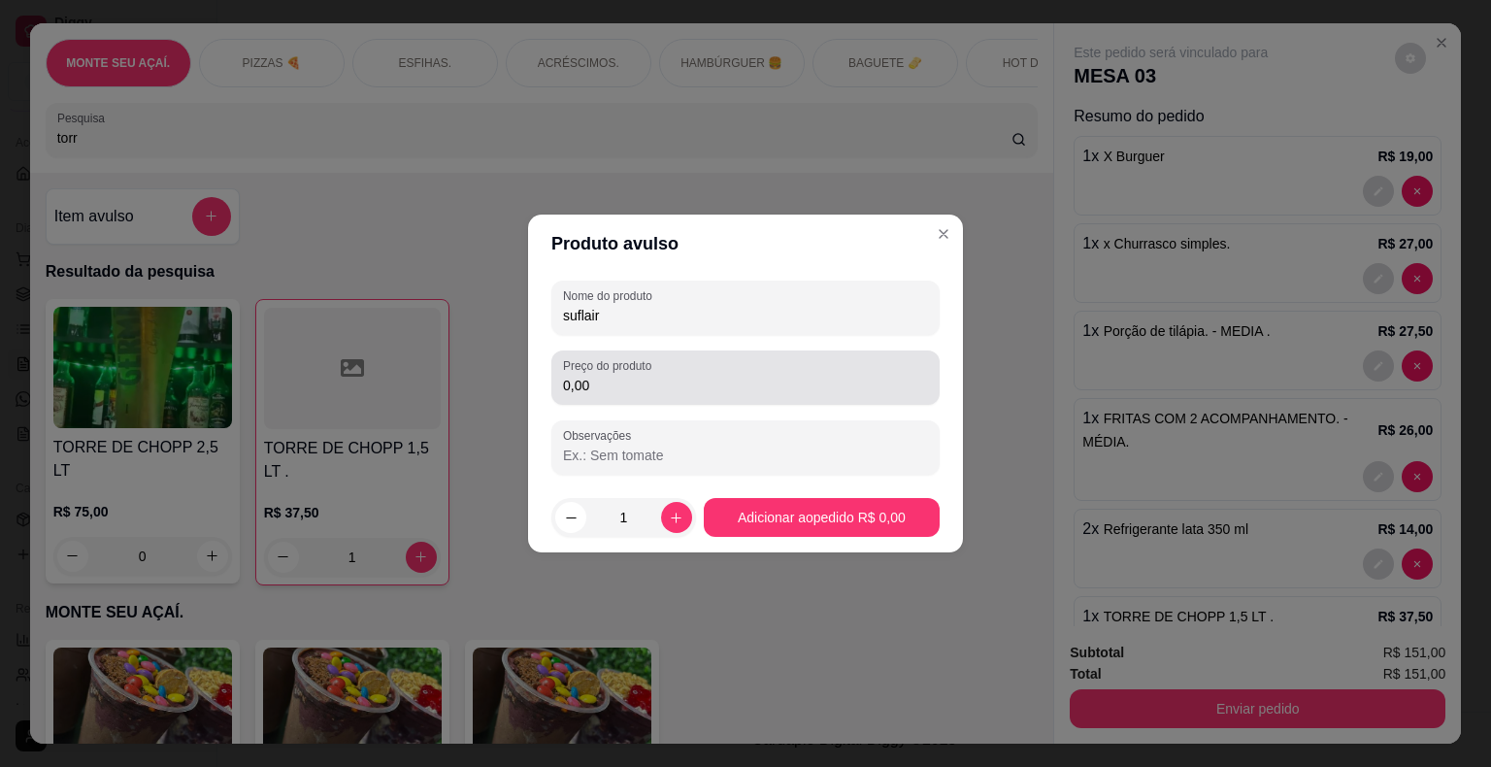
type input "suflair"
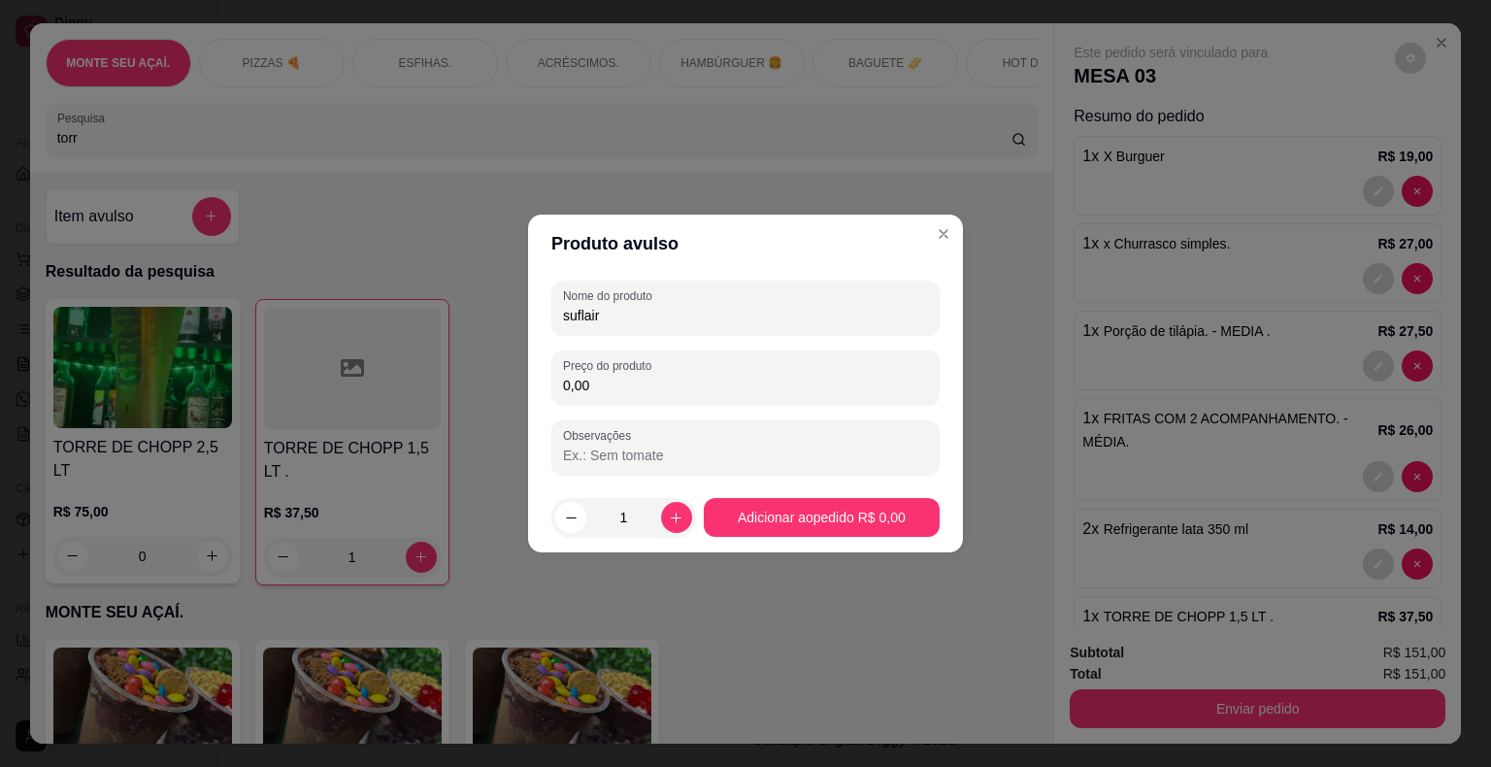
click at [637, 393] on input "0,00" at bounding box center [745, 385] width 365 height 19
type input "7,00"
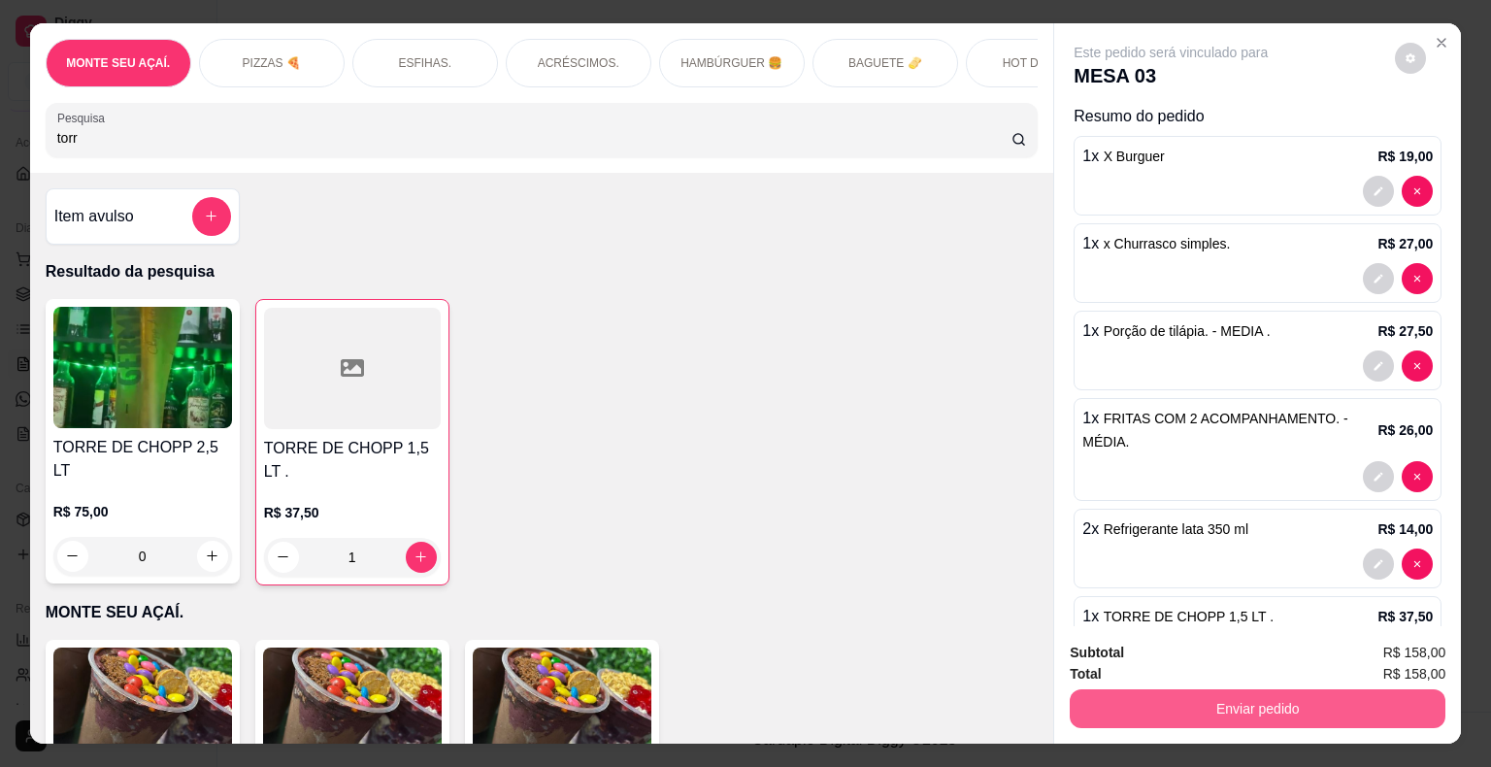
click at [1280, 709] on button "Enviar pedido" at bounding box center [1258, 708] width 376 height 39
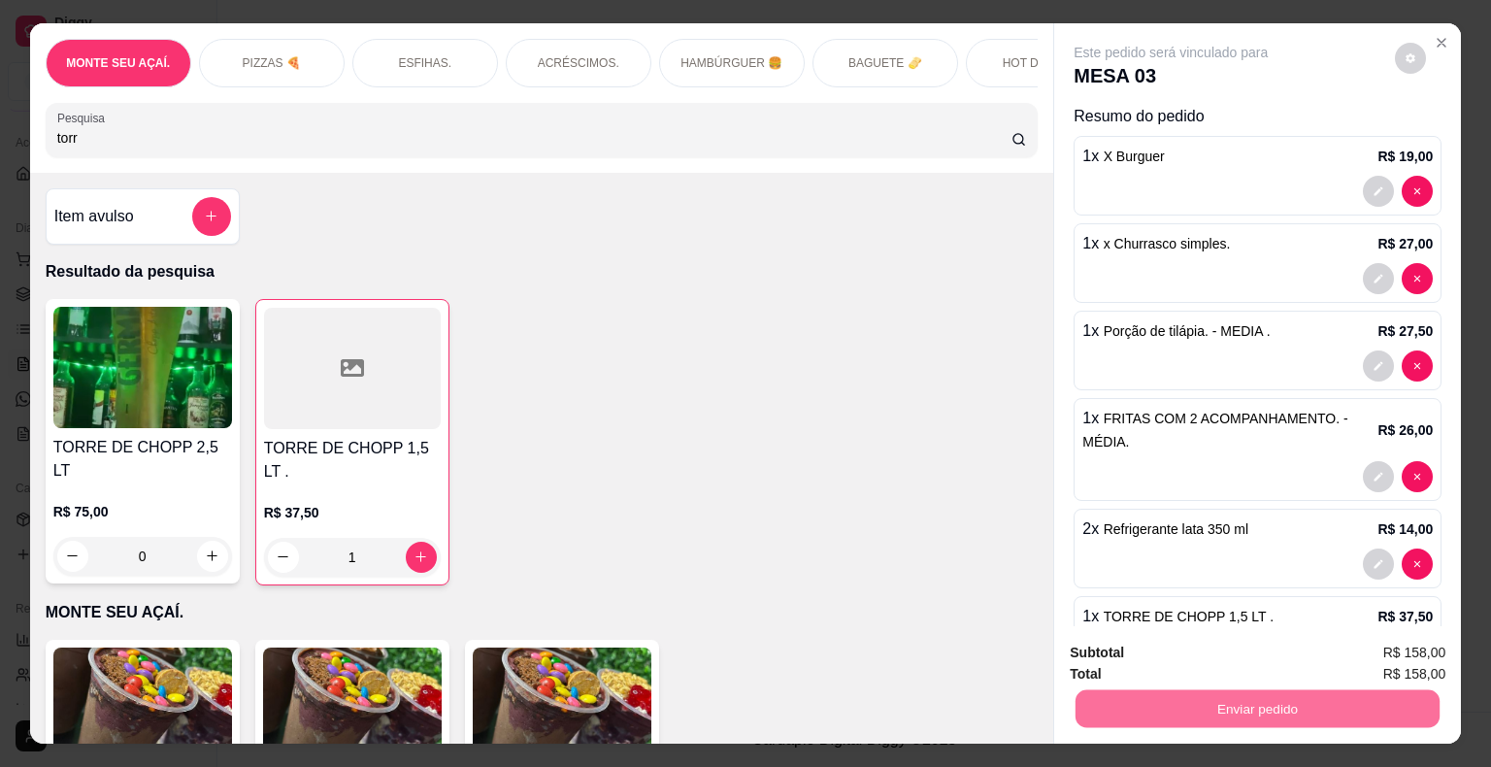
click at [1387, 644] on button "Sim, quero registrar" at bounding box center [1377, 654] width 140 height 36
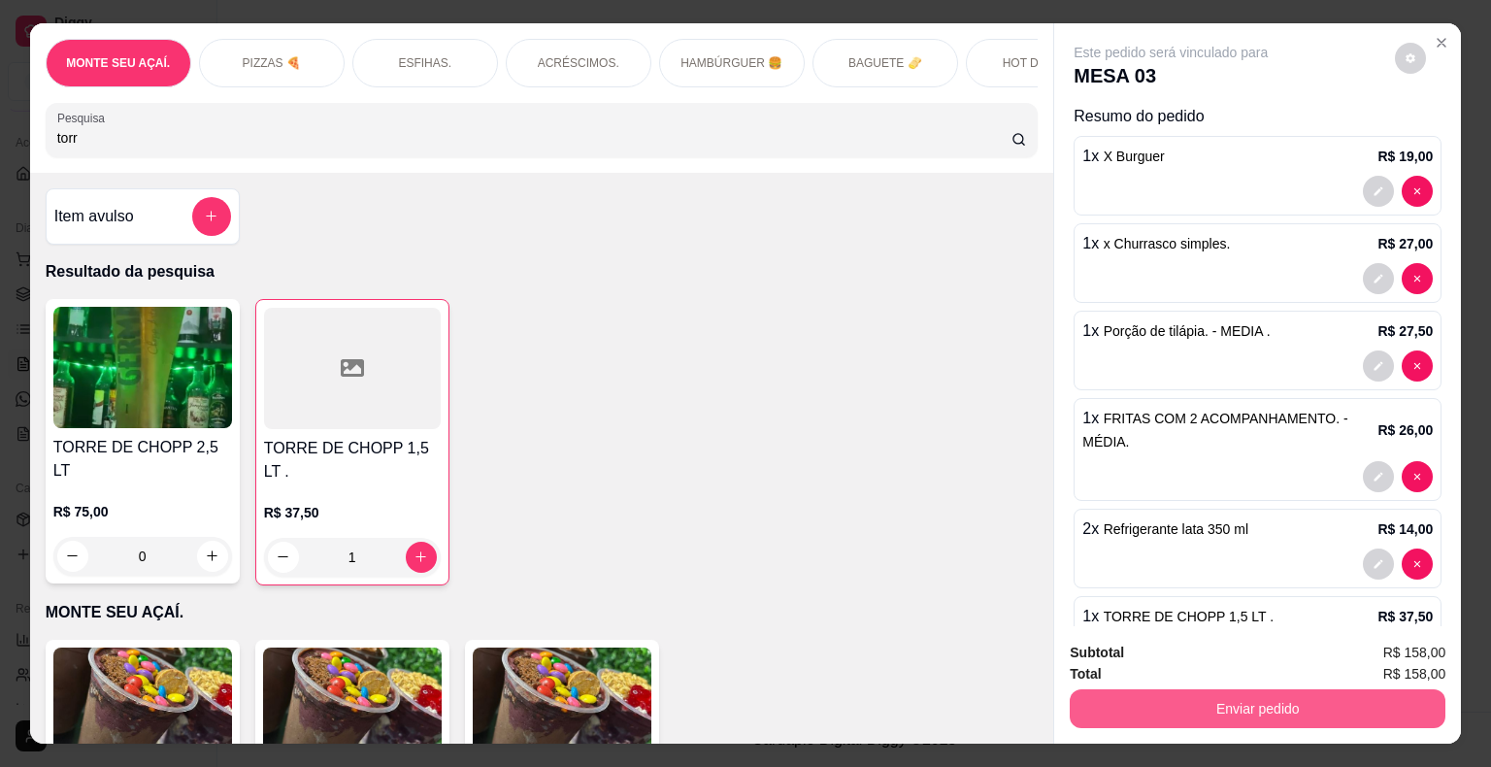
click at [1228, 703] on button "Enviar pedido" at bounding box center [1258, 708] width 376 height 39
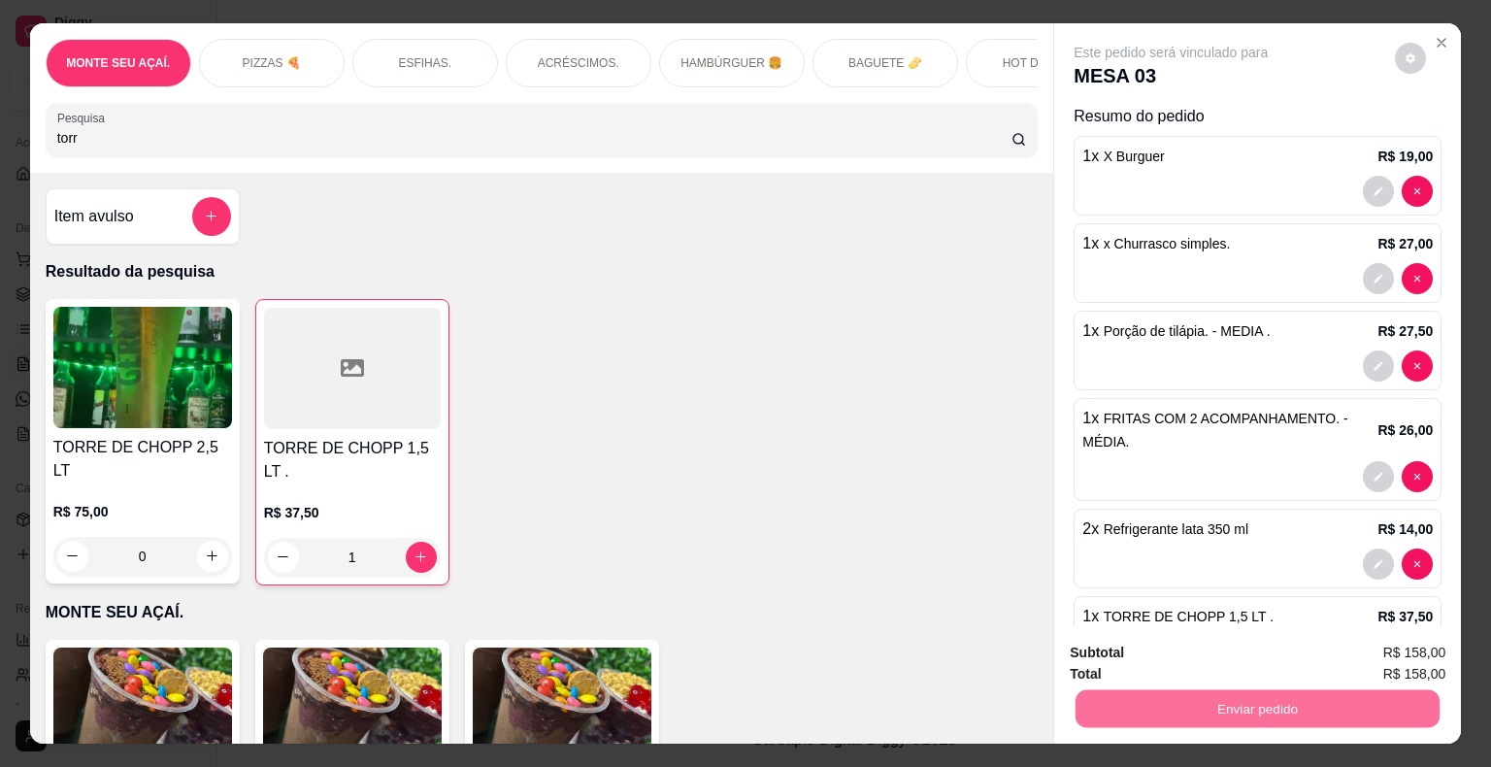
click at [1175, 666] on button "Não registrar e enviar pedido" at bounding box center [1193, 654] width 196 height 36
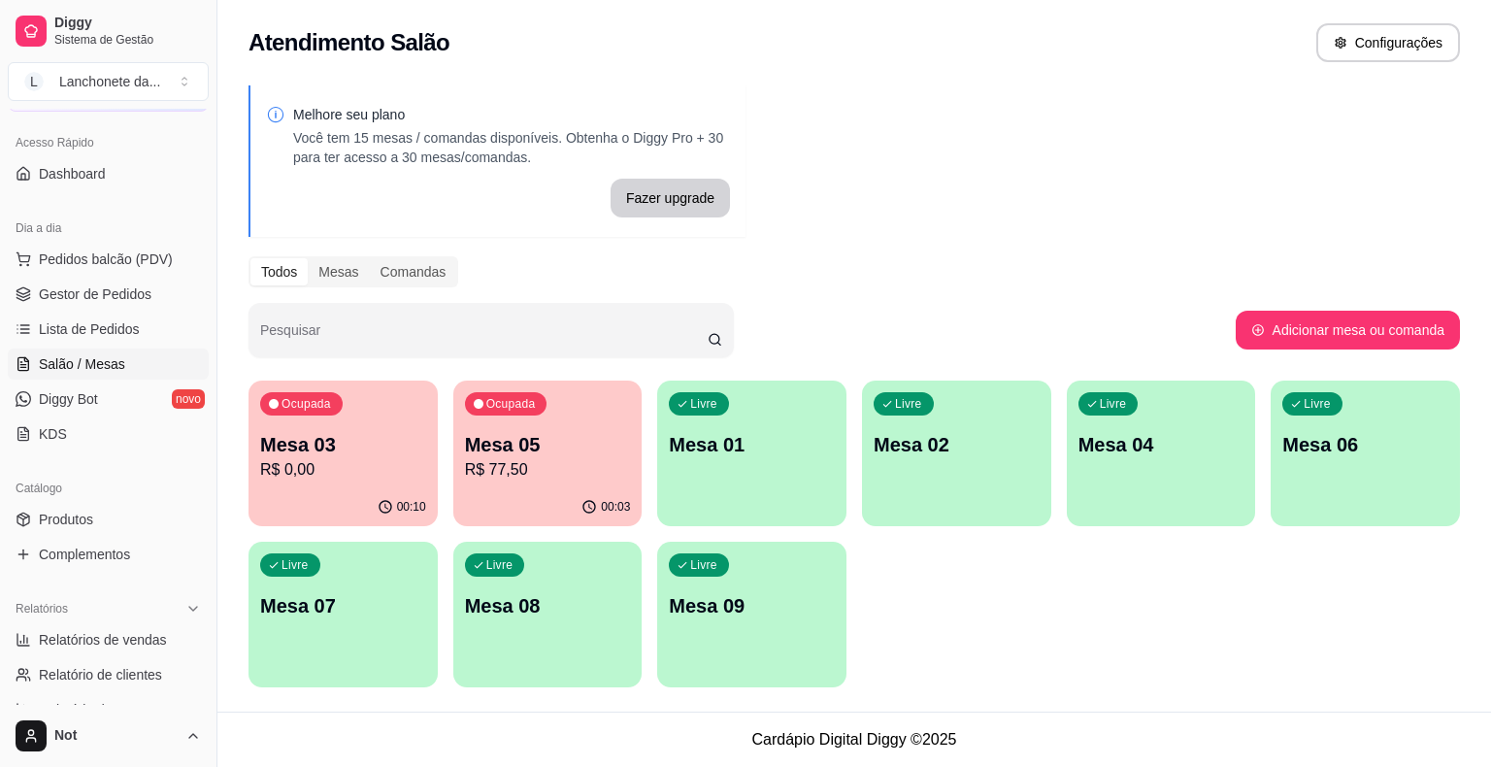
click at [1103, 17] on div "Atendimento Salão Configurações" at bounding box center [854, 37] width 1274 height 74
click at [50, 513] on span "Produtos" at bounding box center [66, 519] width 54 height 19
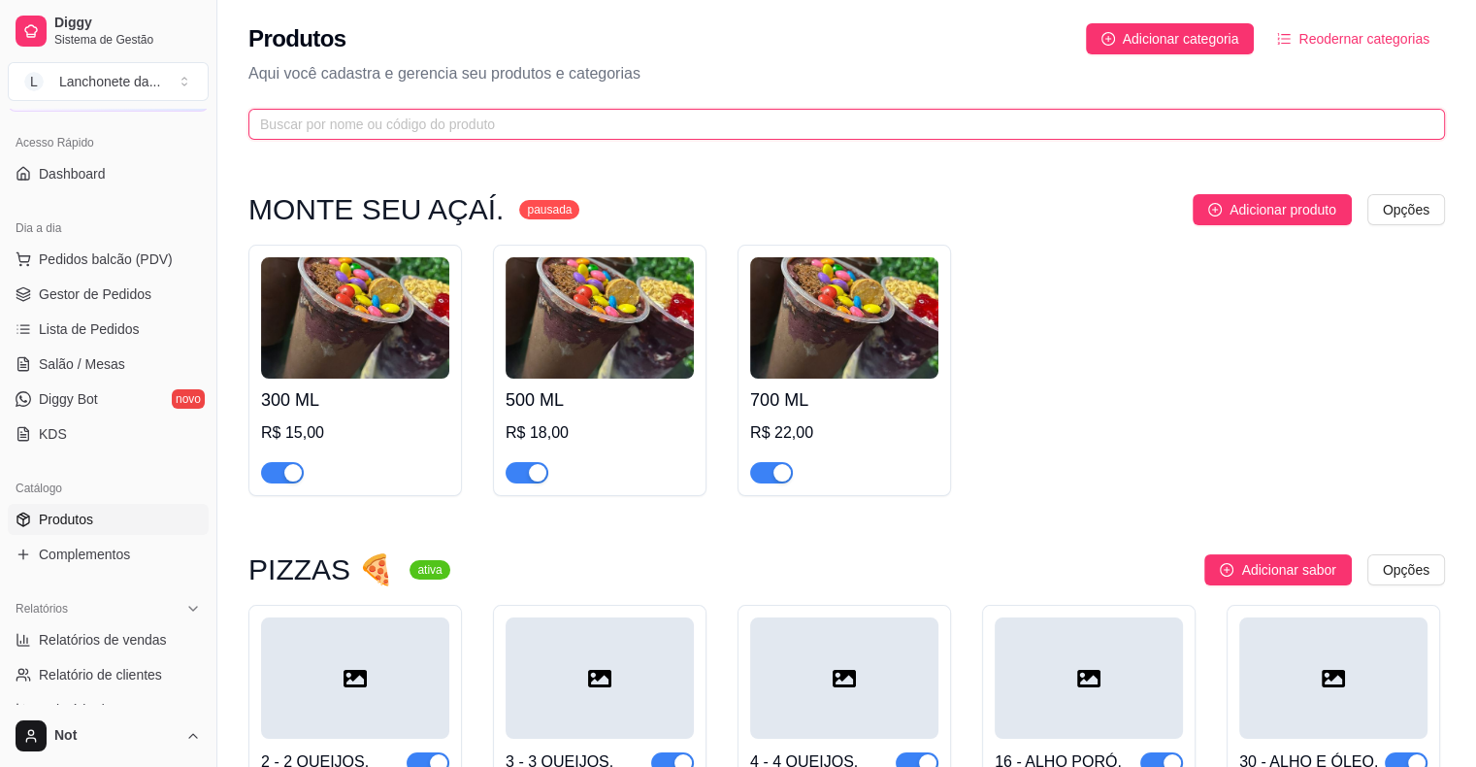
click at [506, 121] on input "text" at bounding box center [839, 124] width 1158 height 21
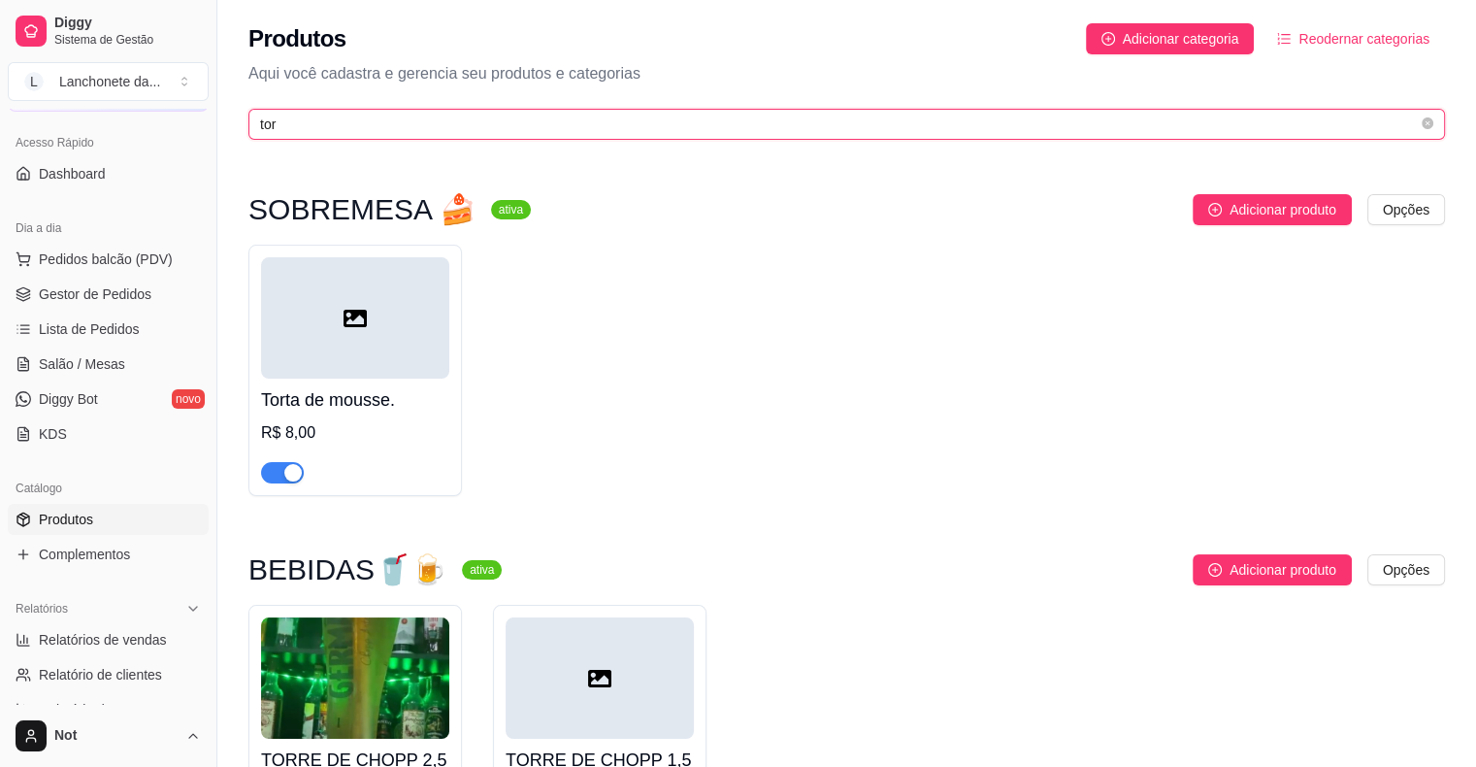
type input "tor"
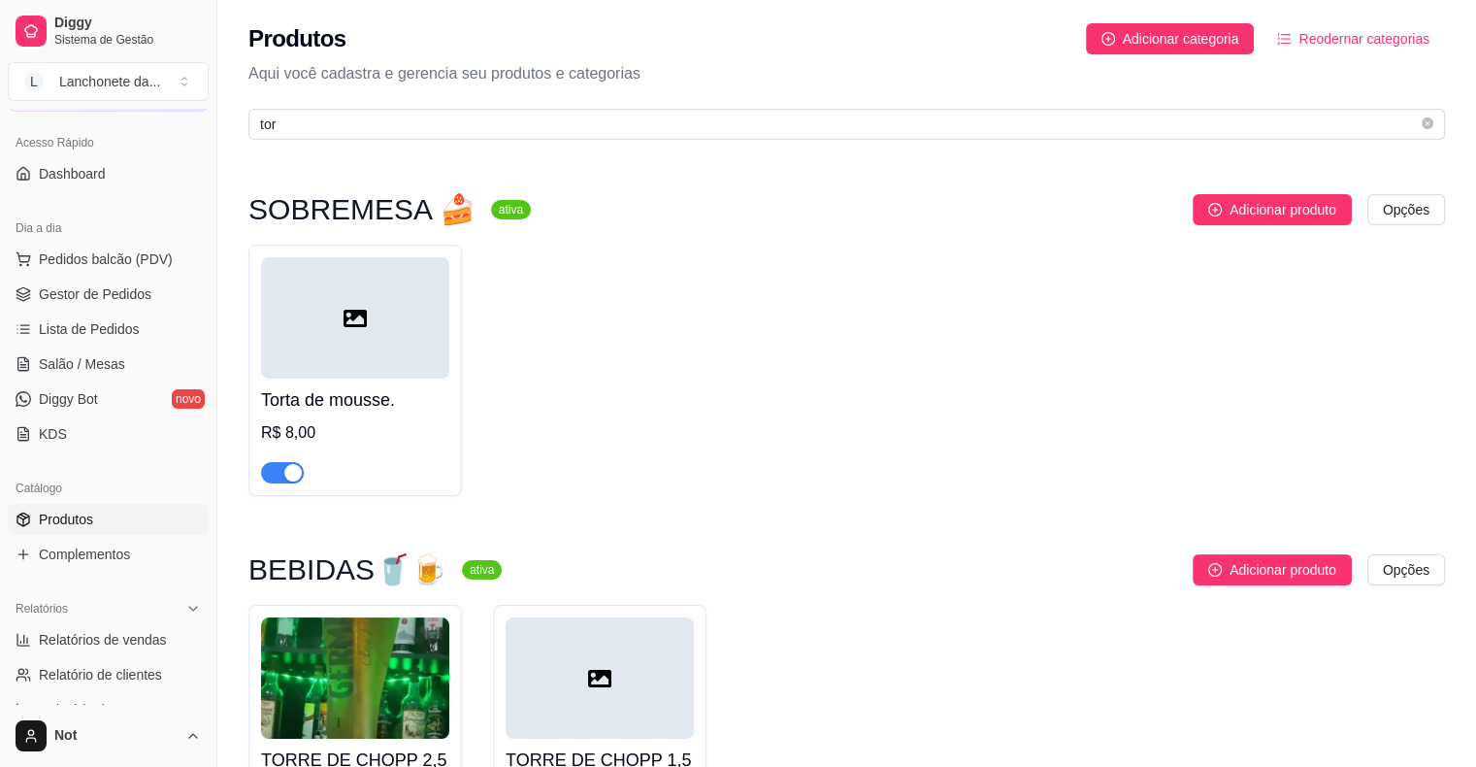
click at [308, 437] on div "R$ 8,00" at bounding box center [355, 432] width 188 height 23
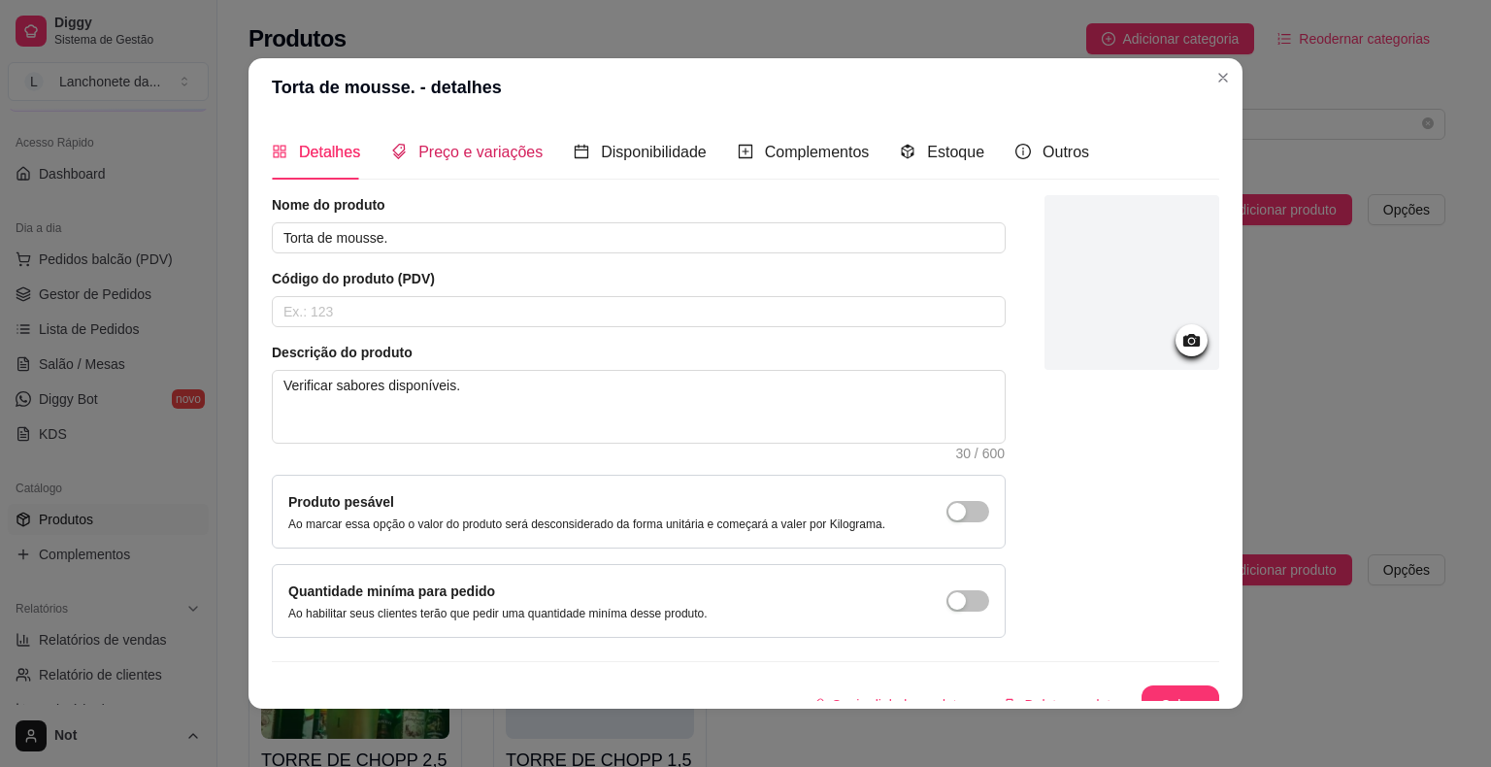
click at [504, 146] on span "Preço e variações" at bounding box center [480, 152] width 124 height 17
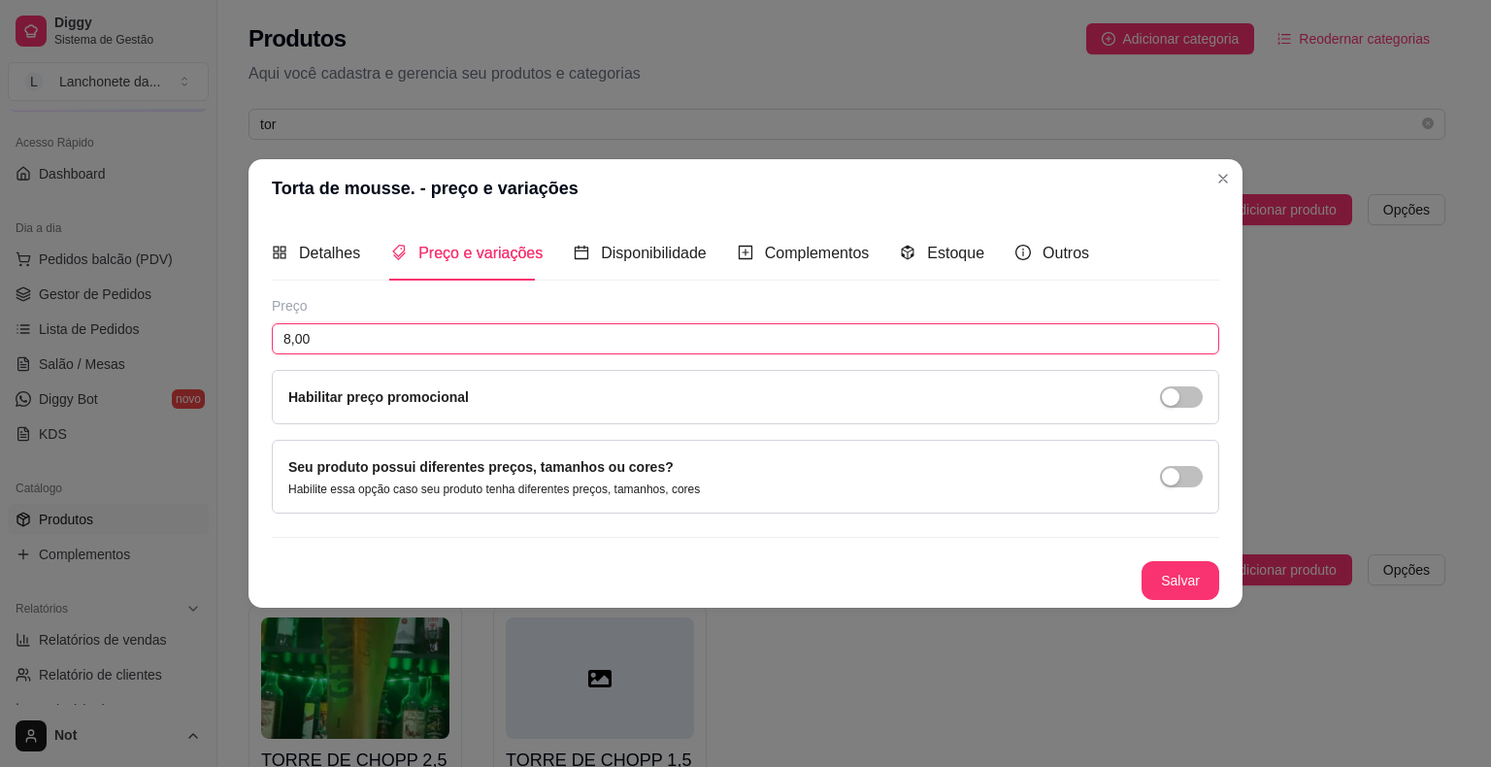
click at [443, 348] on input "8,00" at bounding box center [745, 338] width 947 height 31
type input "10,00"
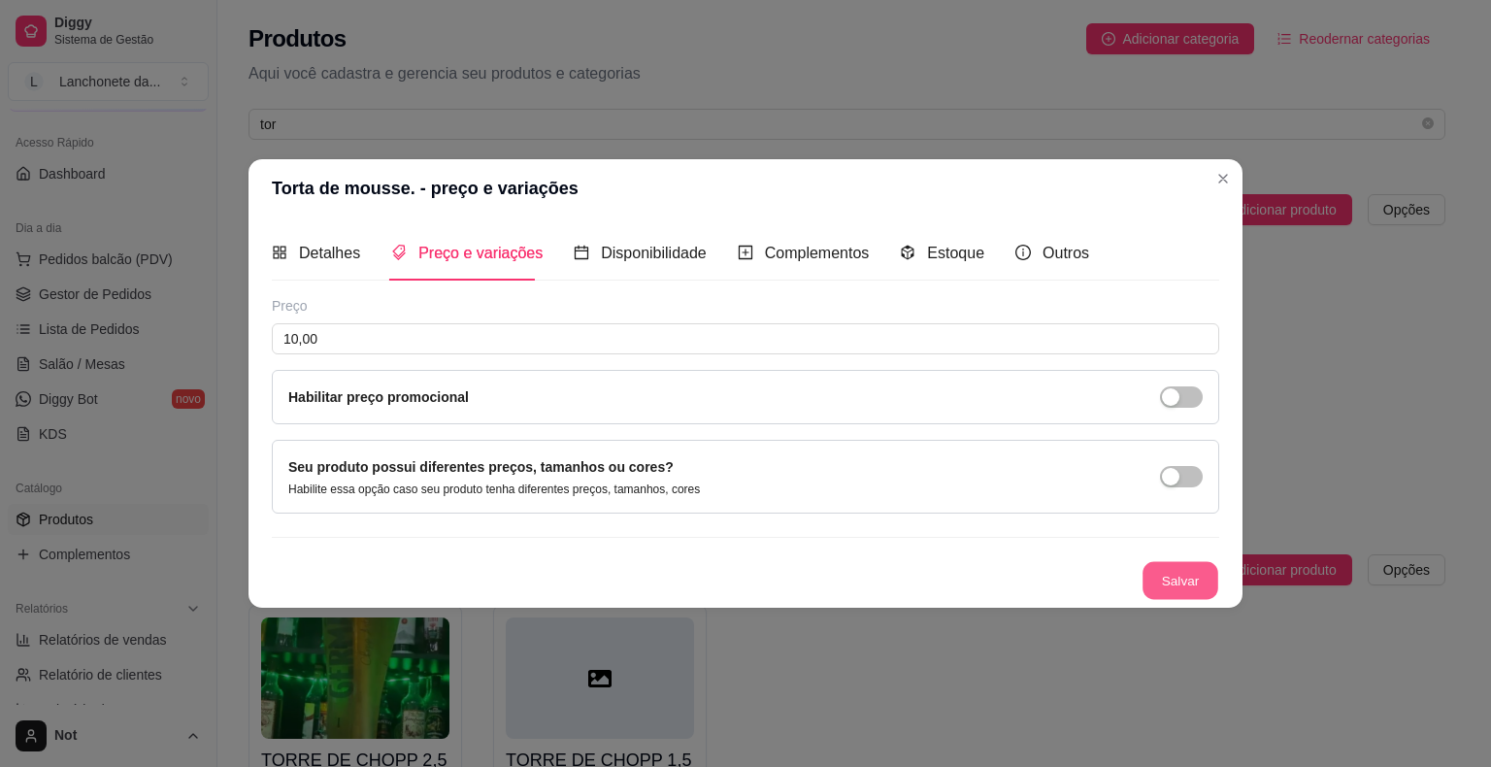
click at [1167, 595] on button "Salvar" at bounding box center [1180, 581] width 76 height 38
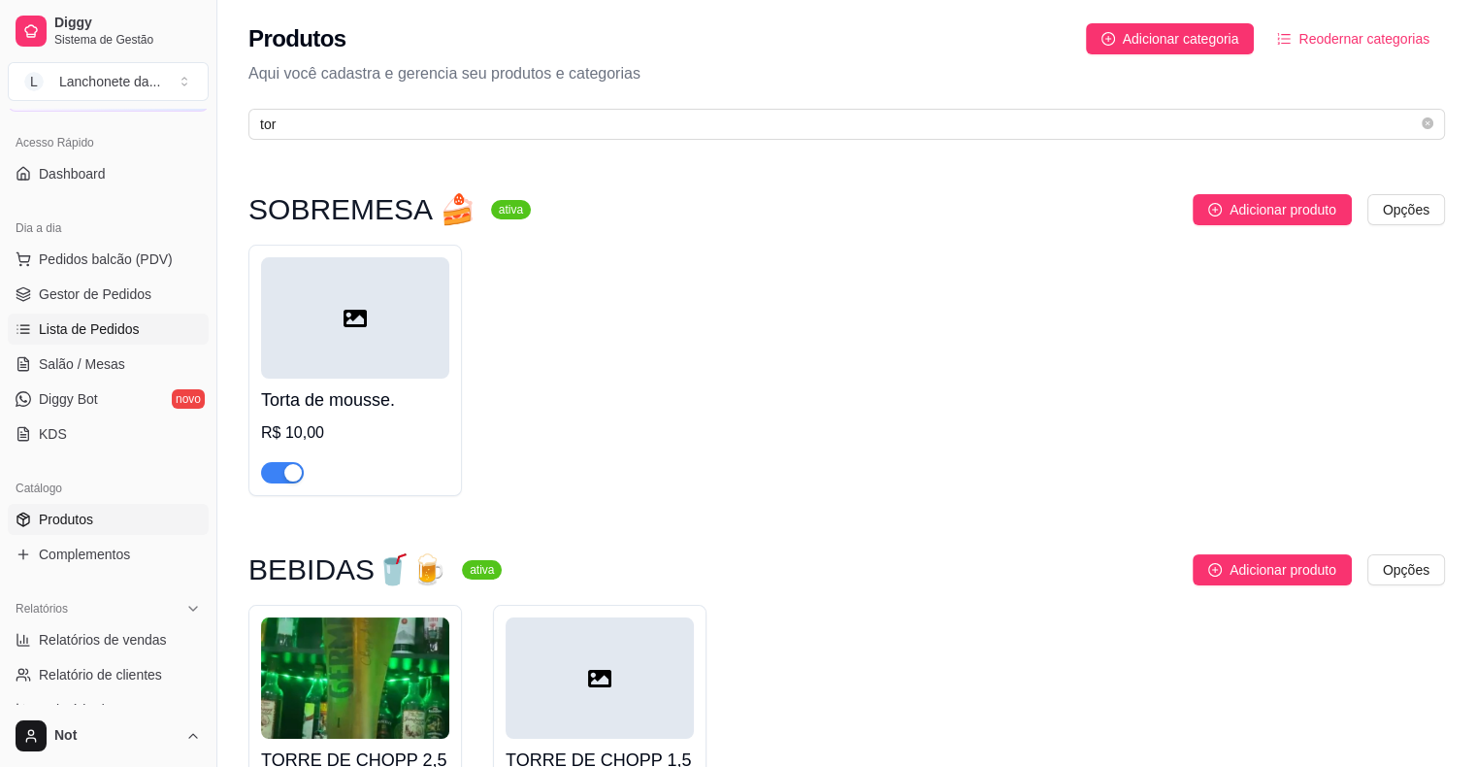
click at [113, 316] on link "Lista de Pedidos" at bounding box center [108, 329] width 201 height 31
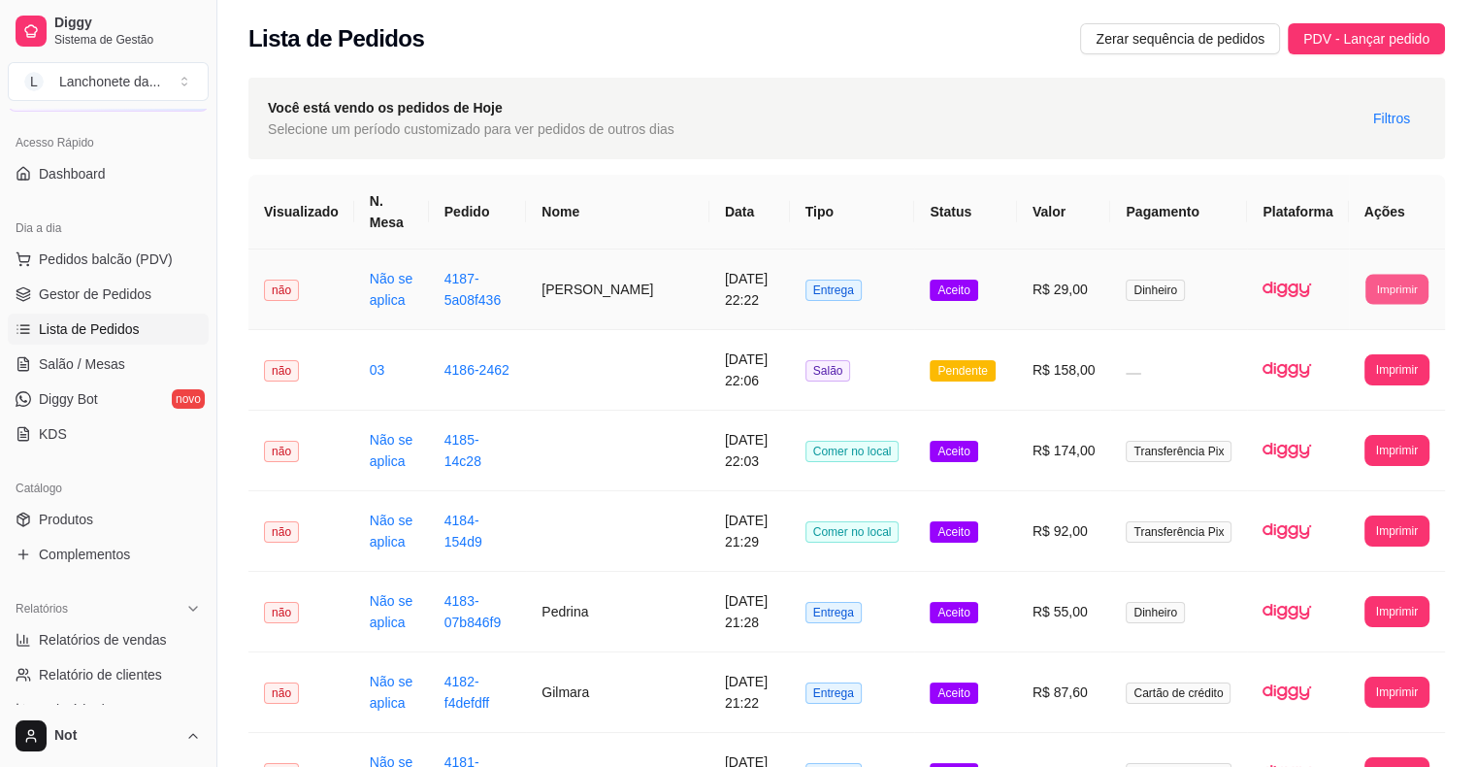
click at [1407, 274] on button "Imprimir" at bounding box center [1397, 289] width 63 height 30
click at [1357, 340] on button "IMPRESSORA" at bounding box center [1361, 335] width 136 height 30
